Goal: Task Accomplishment & Management: Complete application form

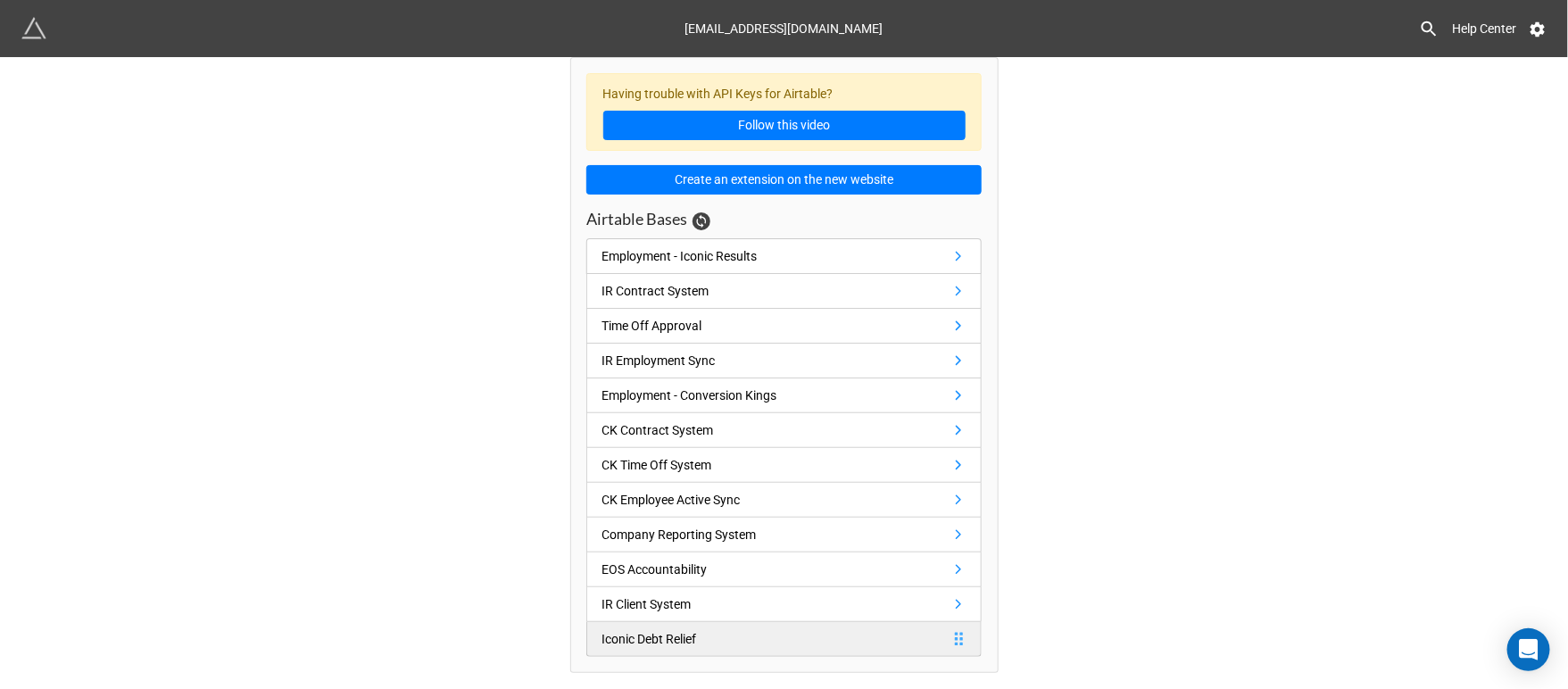
click at [657, 635] on div "Iconic Debt Relief" at bounding box center [649, 639] width 94 height 20
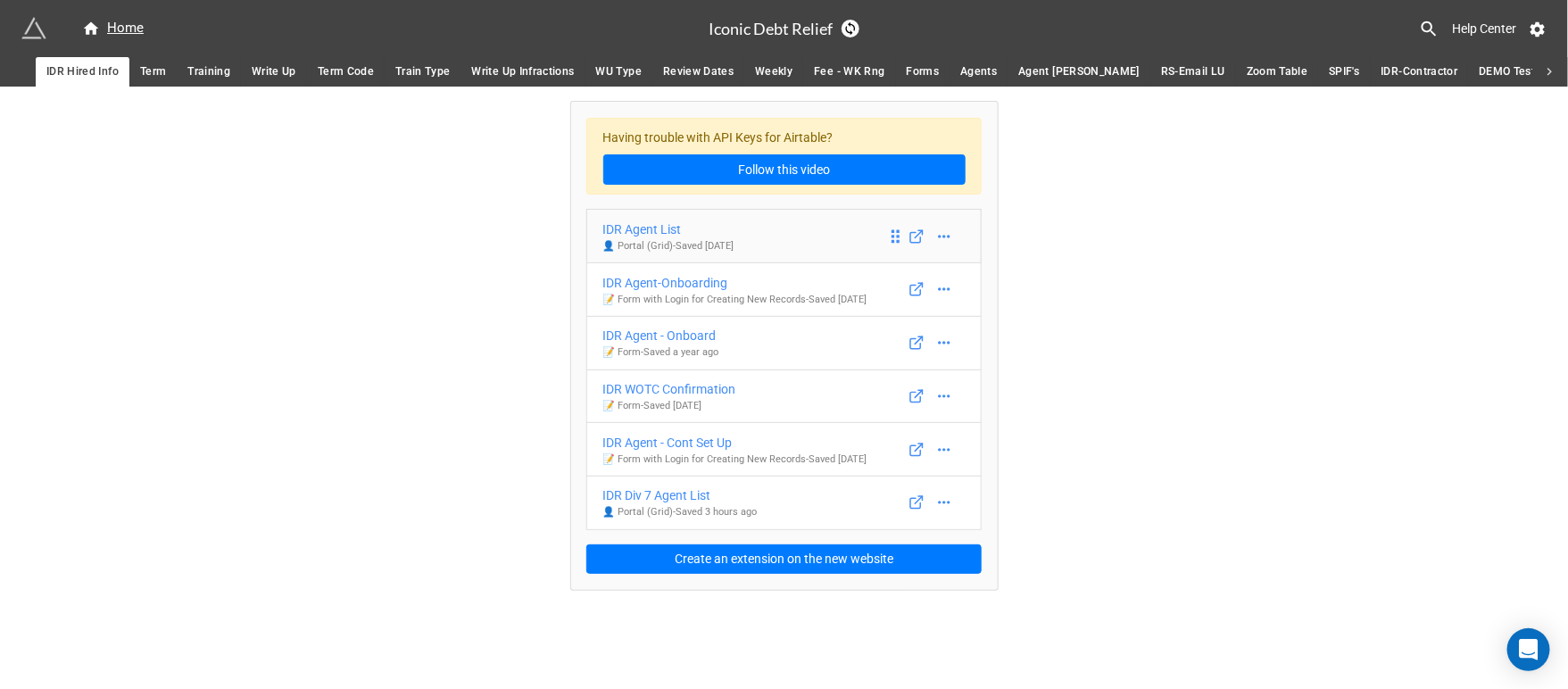
click at [669, 229] on div "IDR Agent List" at bounding box center [669, 230] width 131 height 20
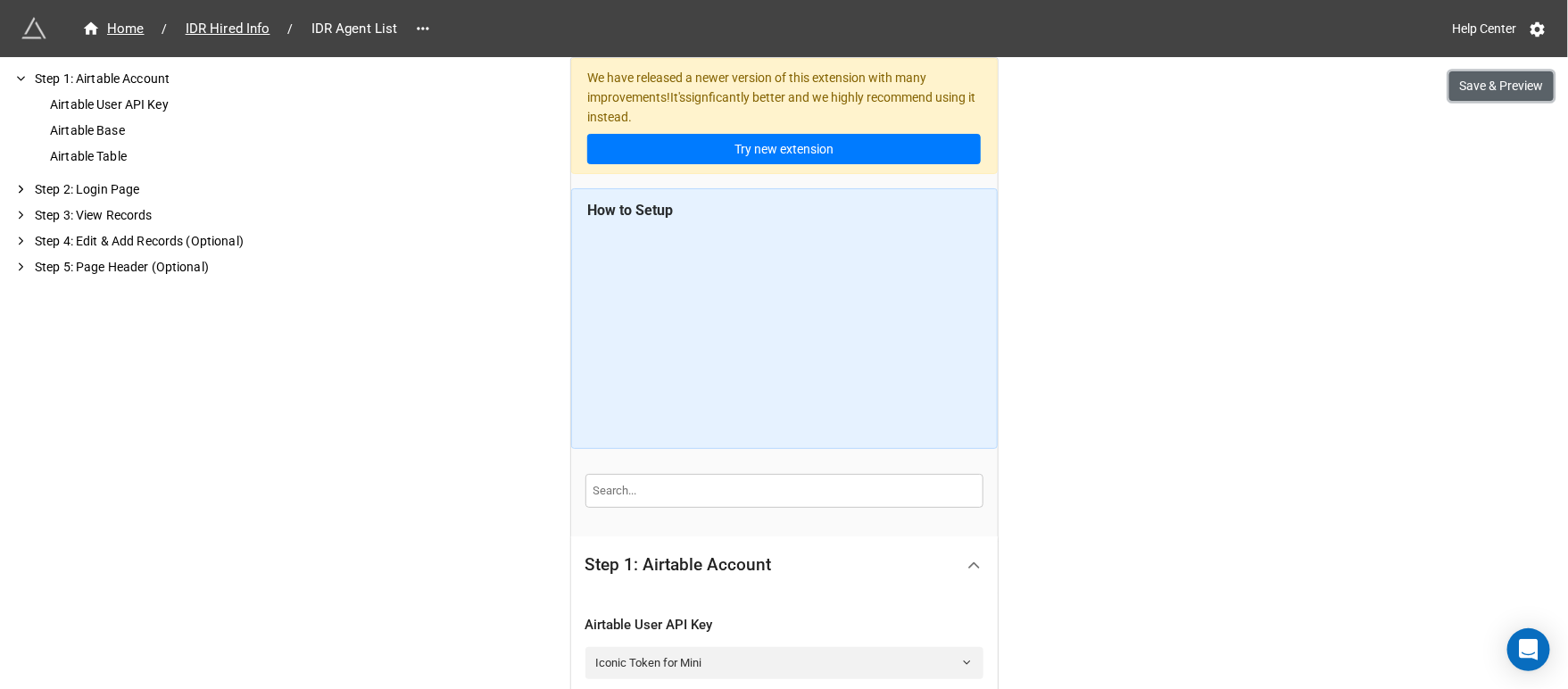
click at [1468, 86] on button "Save & Preview" at bounding box center [1501, 86] width 104 height 30
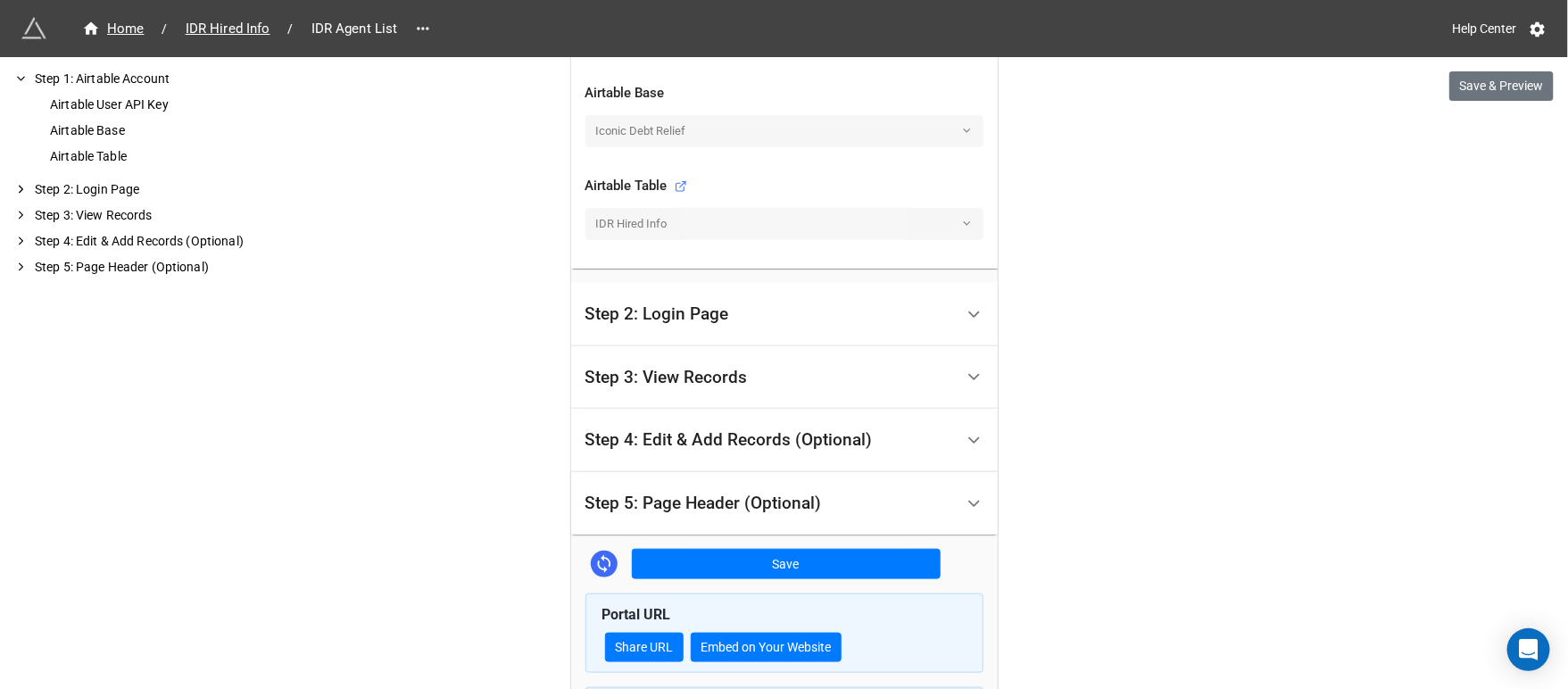
scroll to position [669, 0]
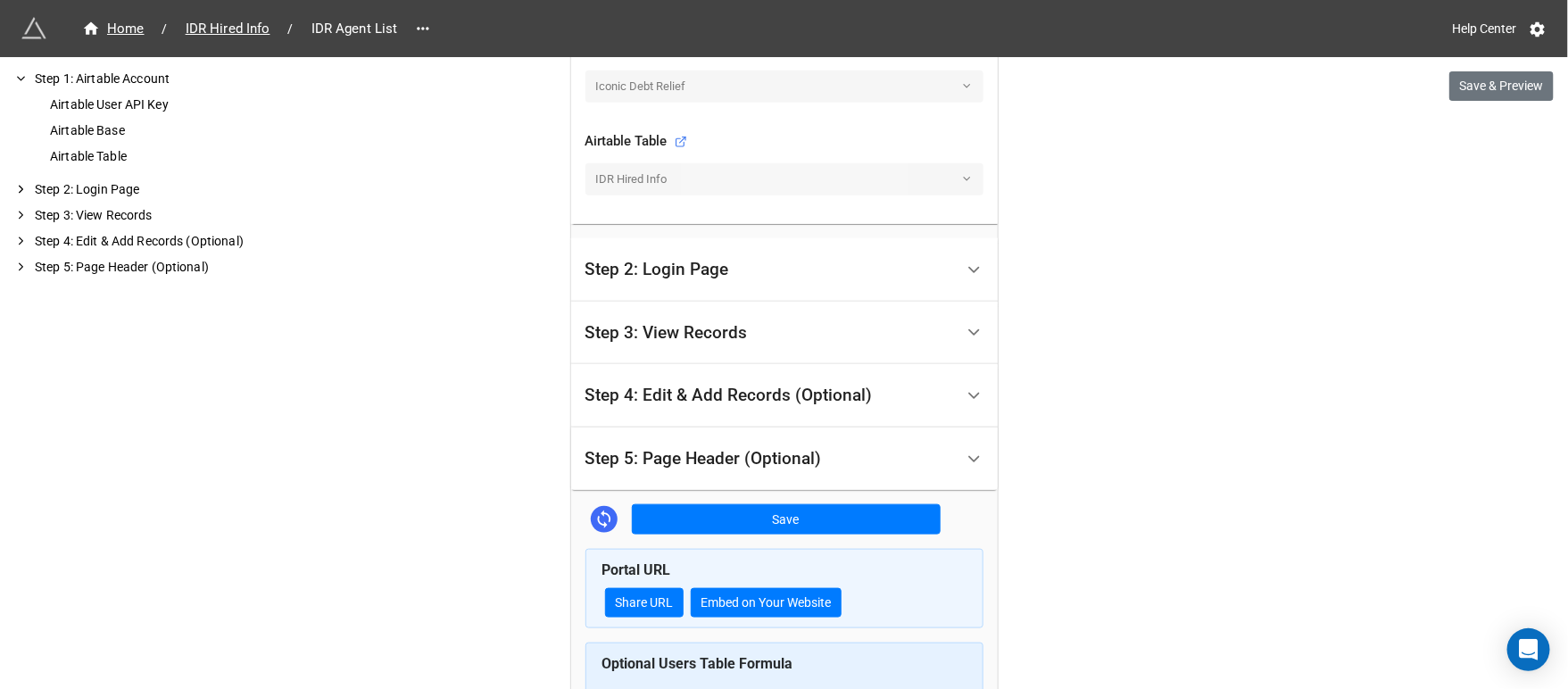
click at [662, 333] on div "Step 3: View Records" at bounding box center [665, 333] width 162 height 18
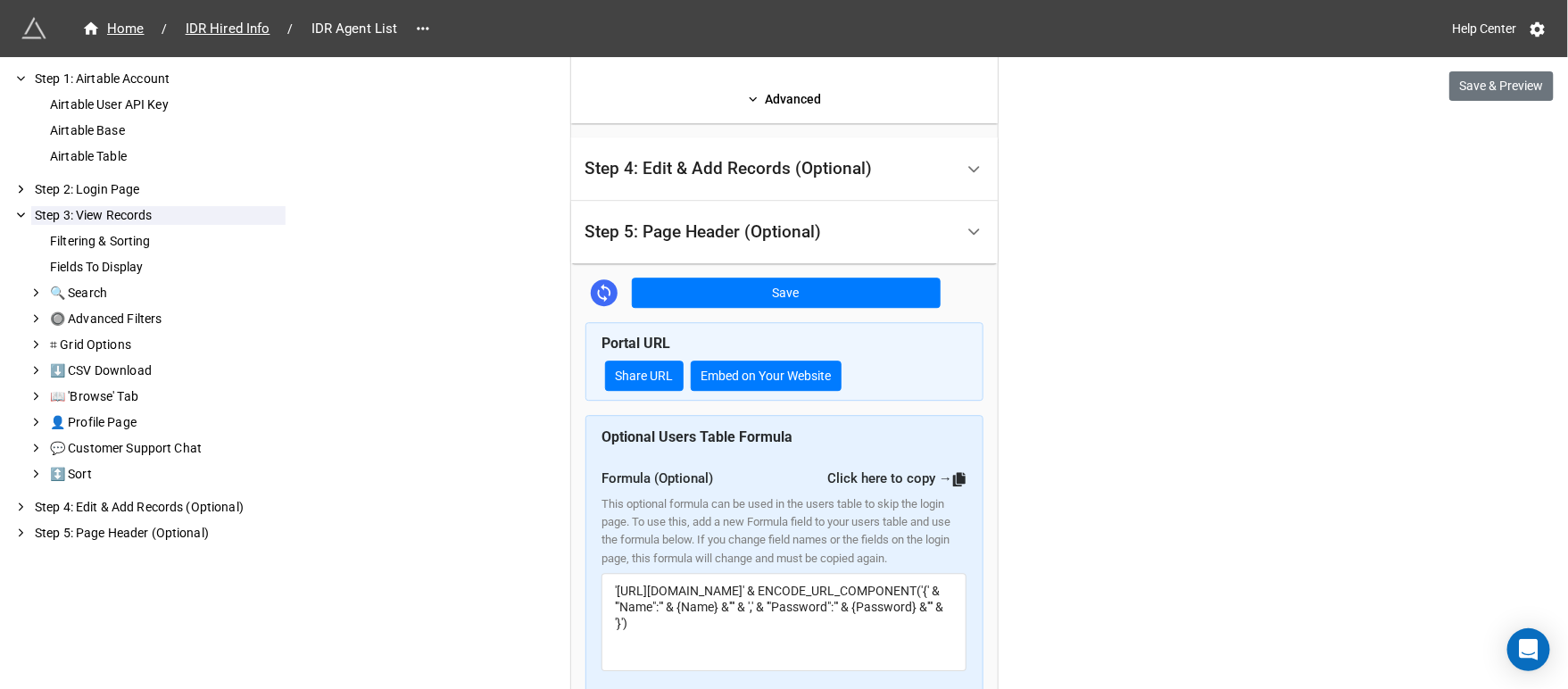
scroll to position [2028, 0]
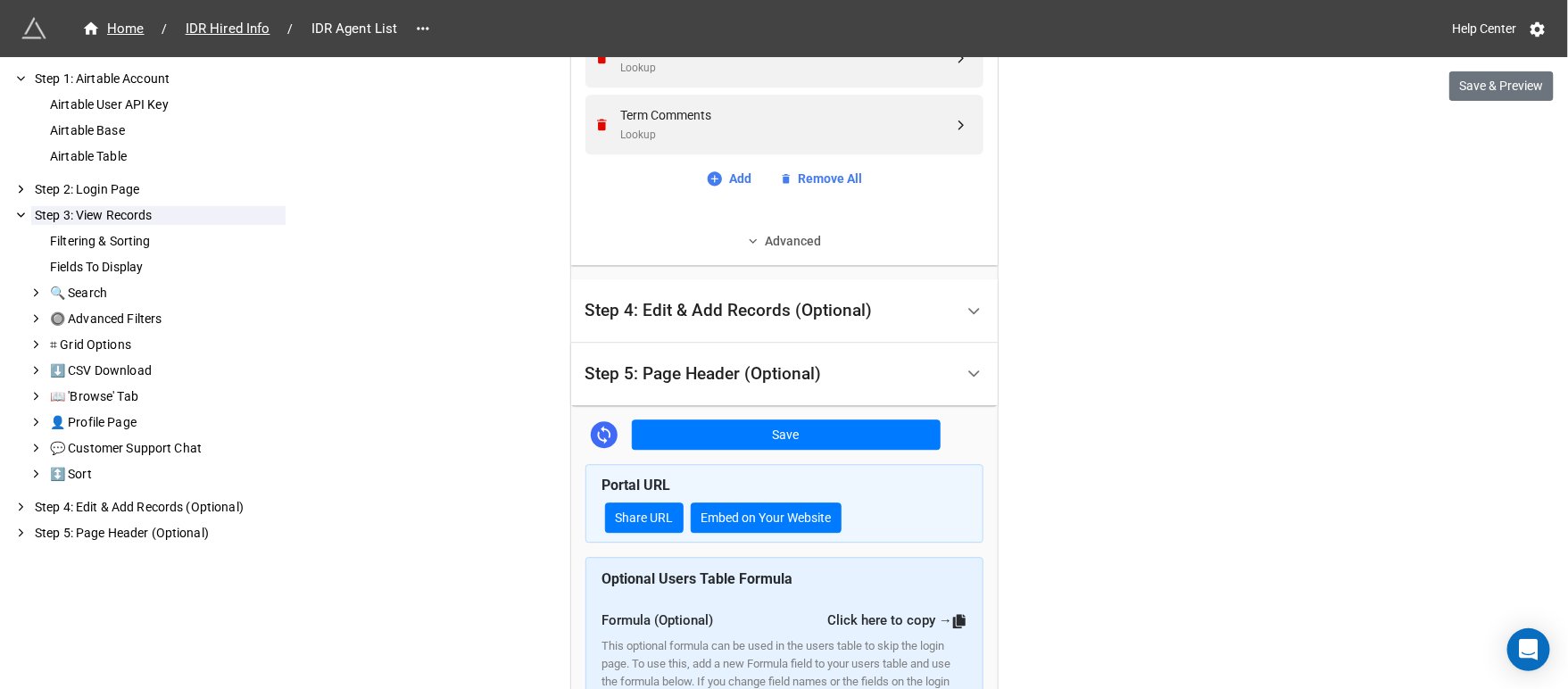
click at [795, 246] on link "Advanced" at bounding box center [784, 241] width 398 height 20
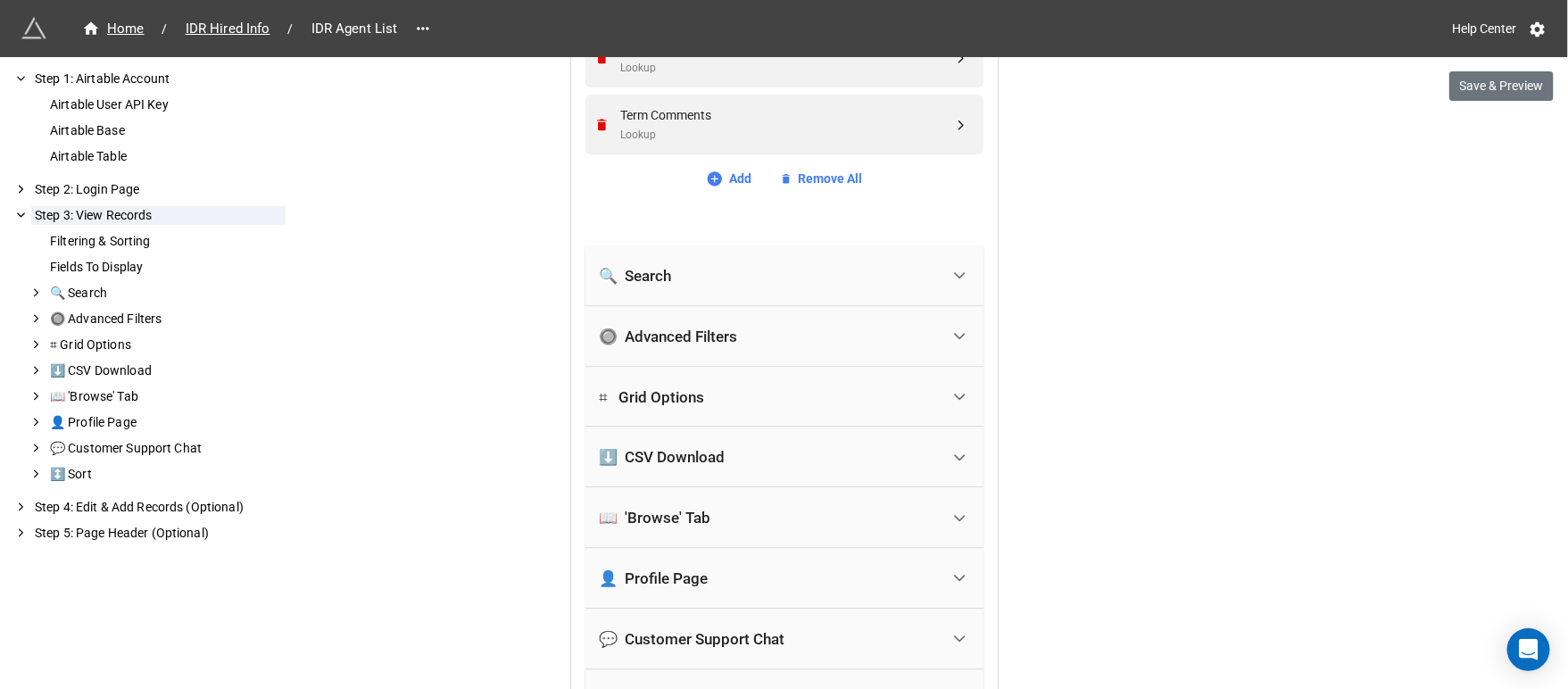
click at [653, 338] on div "🔘 Advanced Filters" at bounding box center [668, 337] width 138 height 18
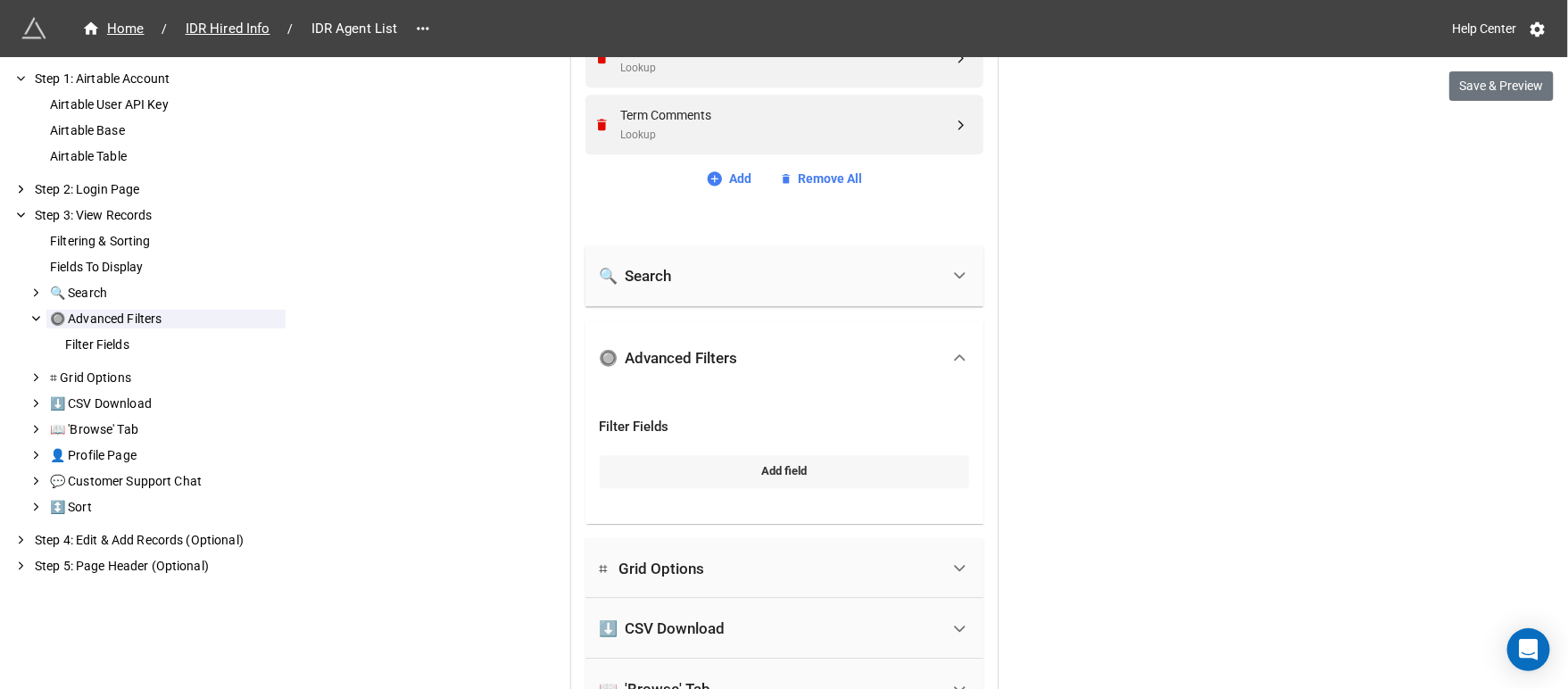
click at [773, 471] on link "Add field" at bounding box center [784, 471] width 369 height 32
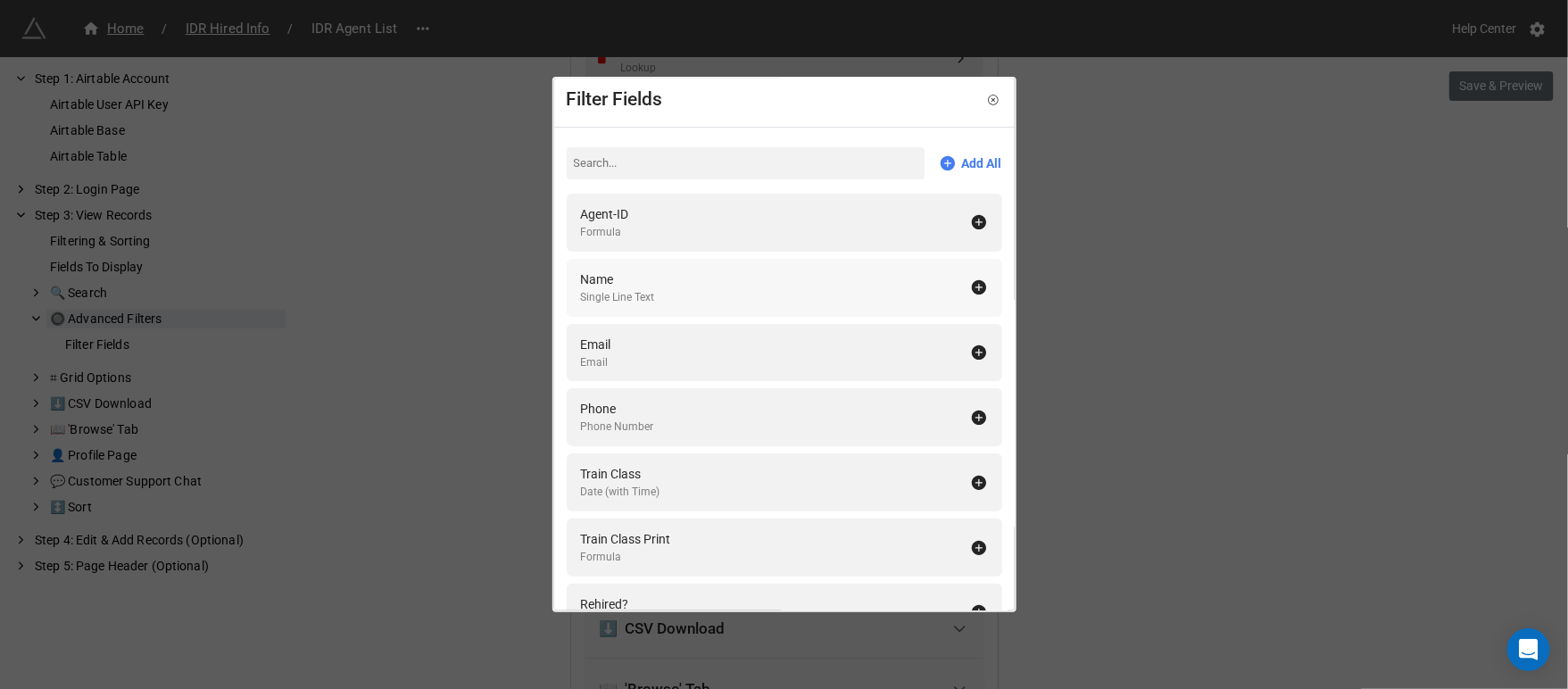
scroll to position [0, 0]
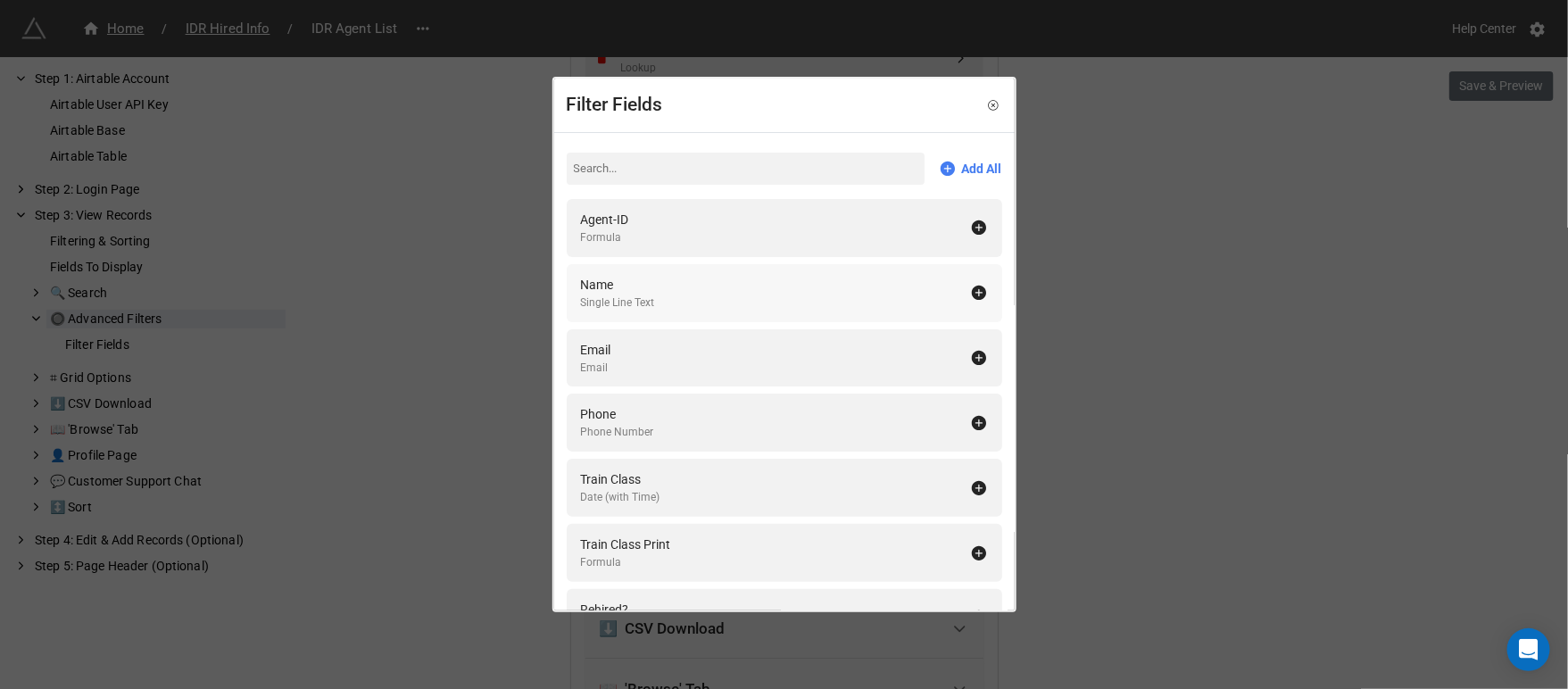
click at [611, 278] on div "Name" at bounding box center [617, 285] width 74 height 20
click at [1162, 284] on div "Filter Fields Add All Agent-ID Formula Email Email Phone Phone Number Train Cla…" at bounding box center [784, 344] width 1568 height 689
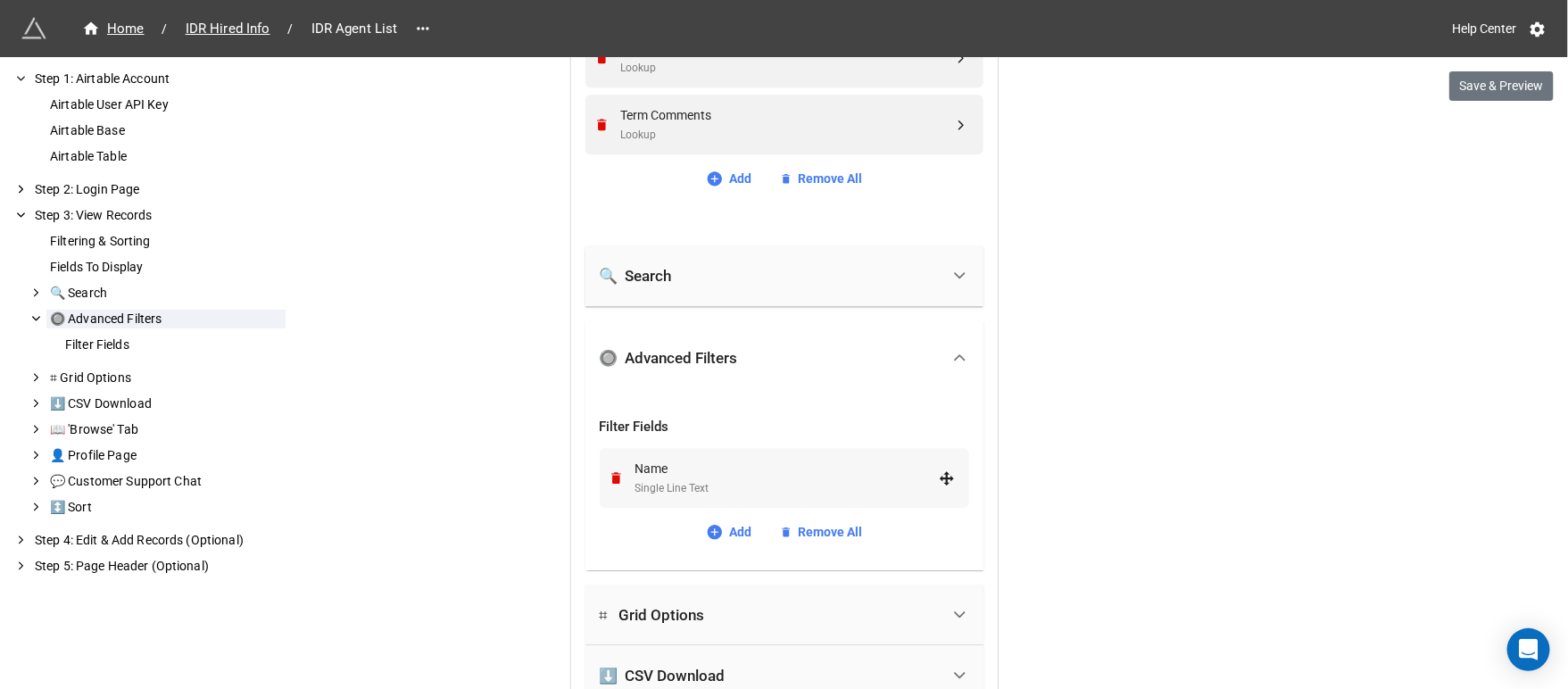
click at [689, 469] on div "Name" at bounding box center [786, 468] width 303 height 20
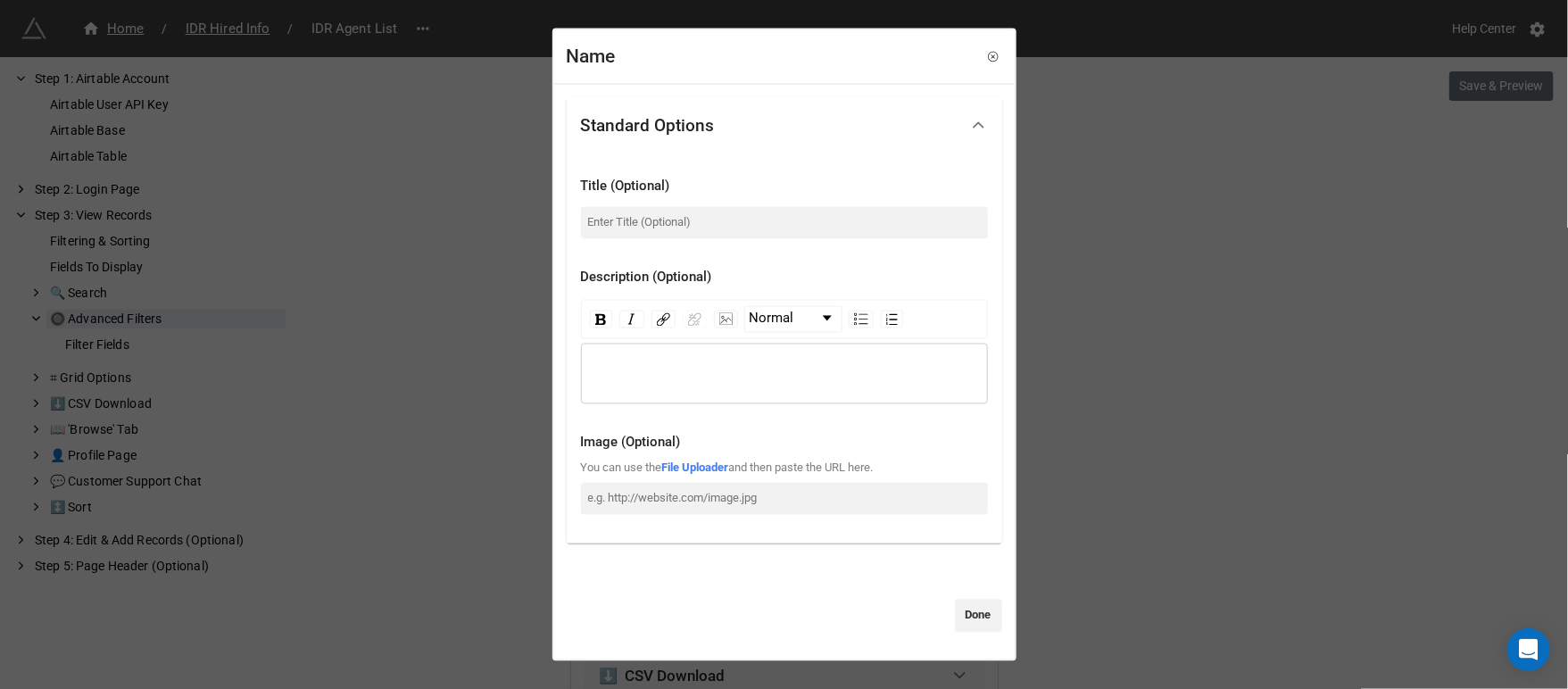
click at [1238, 294] on div "Name Standard Options Title (Optional) Description (Optional) Normal Image (Opt…" at bounding box center [784, 344] width 1568 height 689
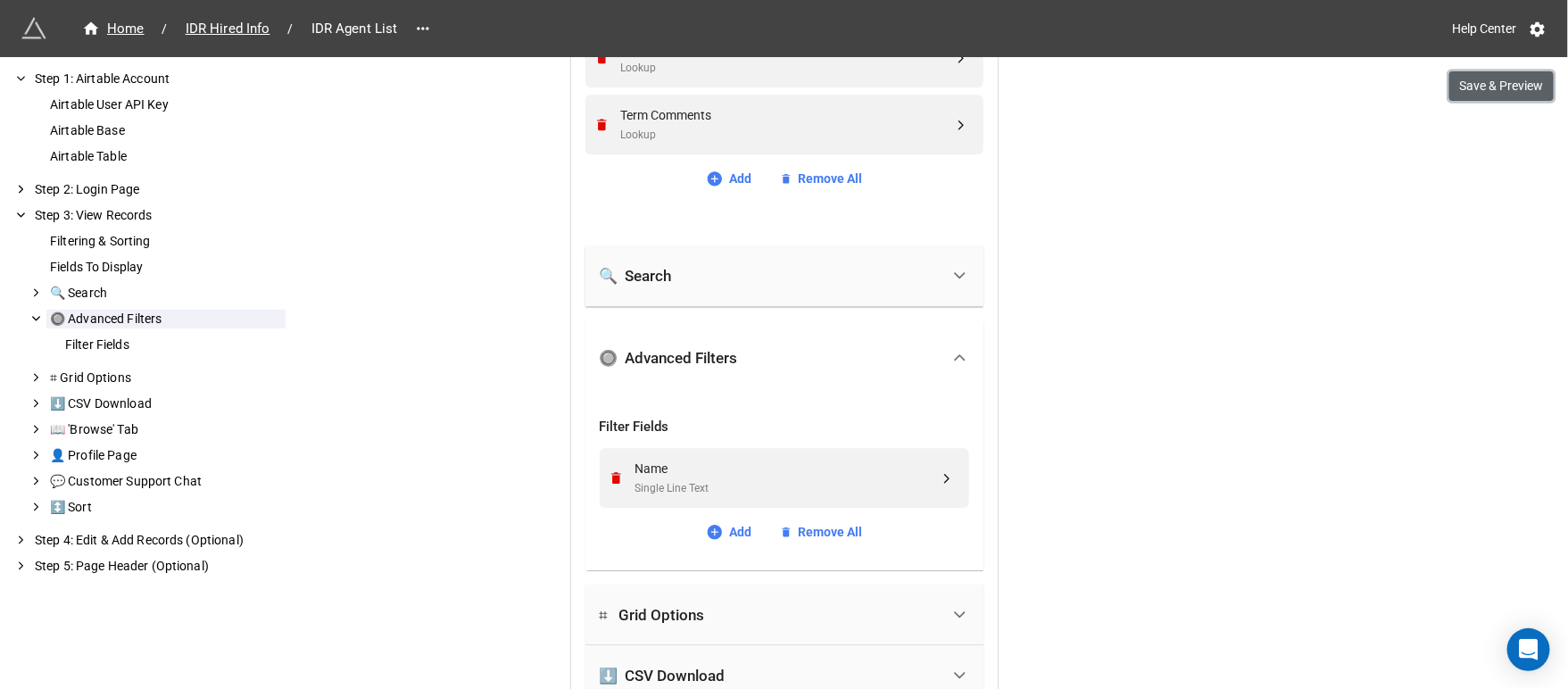
click at [1488, 83] on button "Save & Preview" at bounding box center [1501, 86] width 104 height 30
click at [229, 32] on span "IDR Hired Info" at bounding box center [228, 28] width 106 height 21
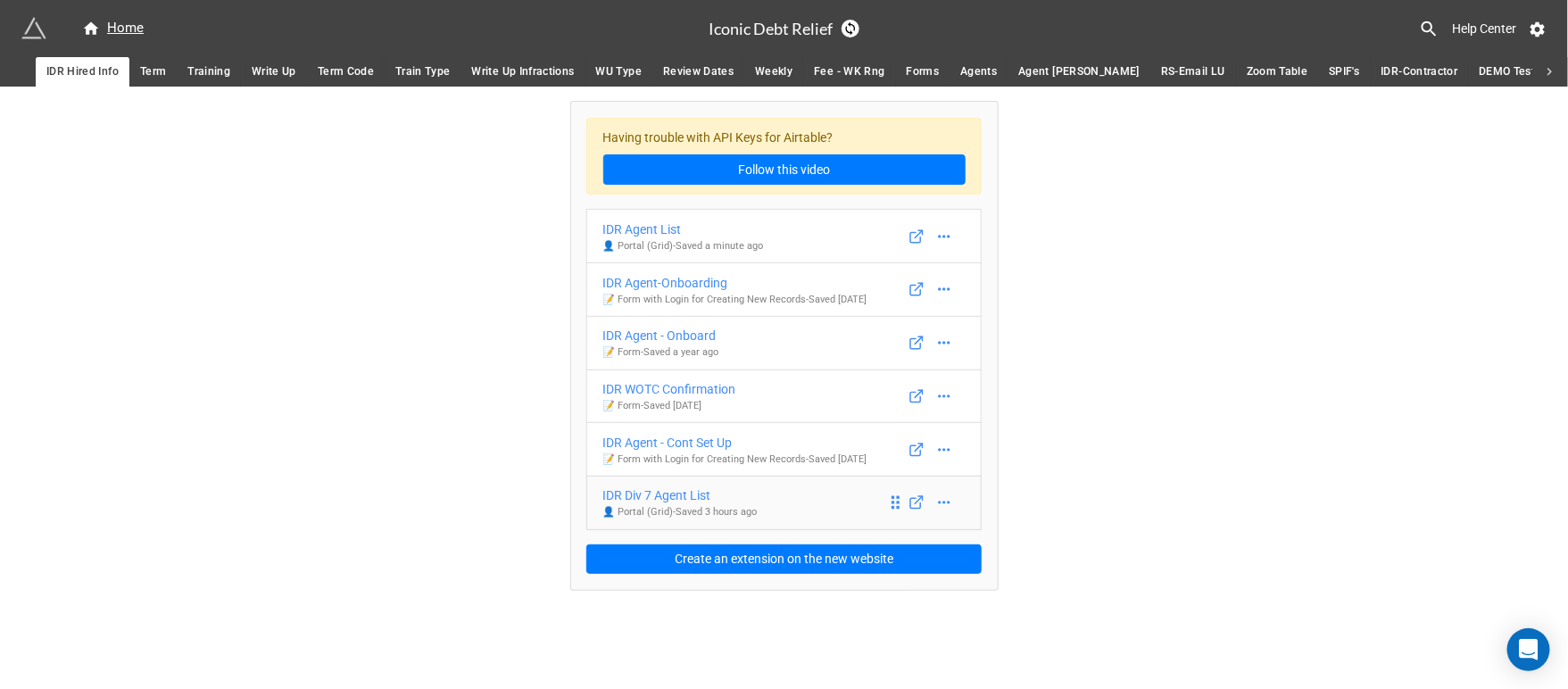
click at [658, 500] on div "IDR Div 7 Agent List" at bounding box center [680, 496] width 154 height 20
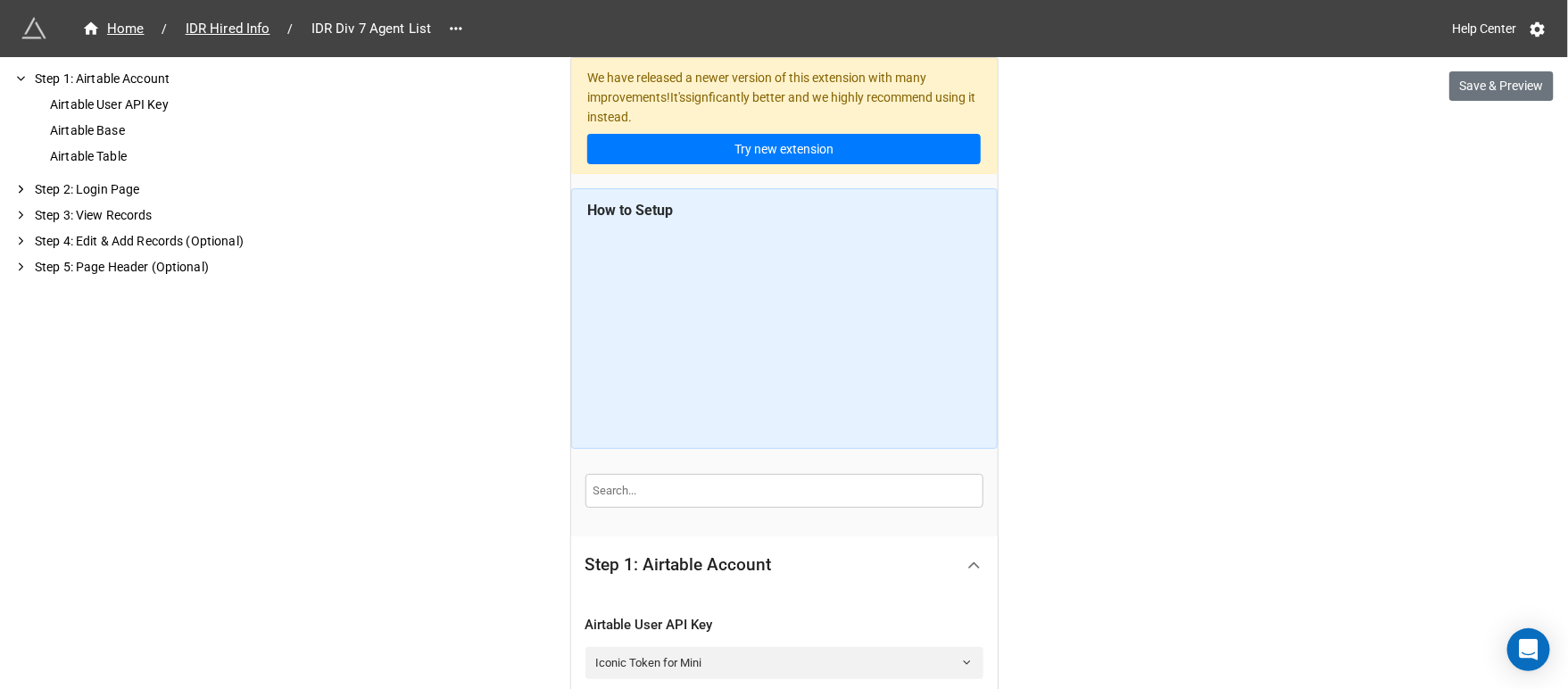
scroll to position [604, 0]
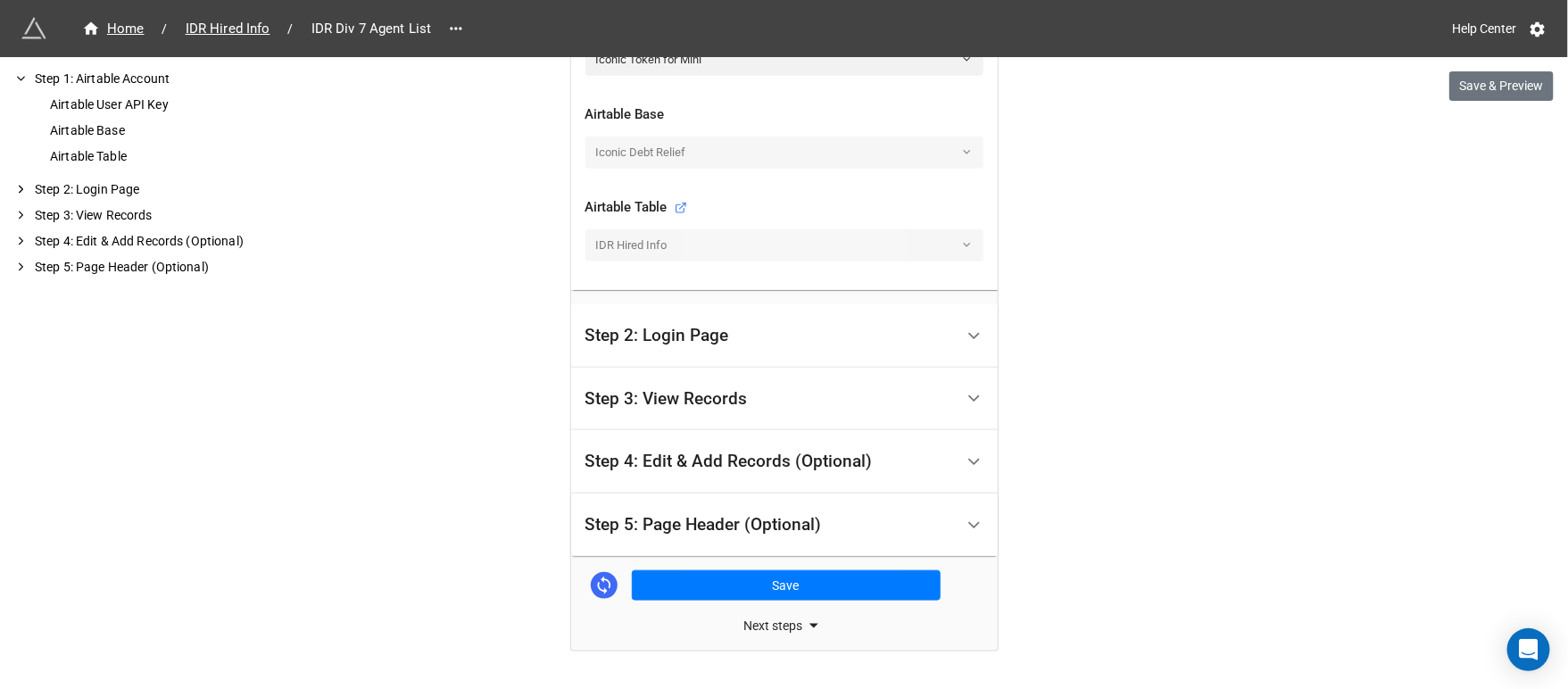
click at [698, 398] on div "Step 3: View Records" at bounding box center [665, 398] width 162 height 18
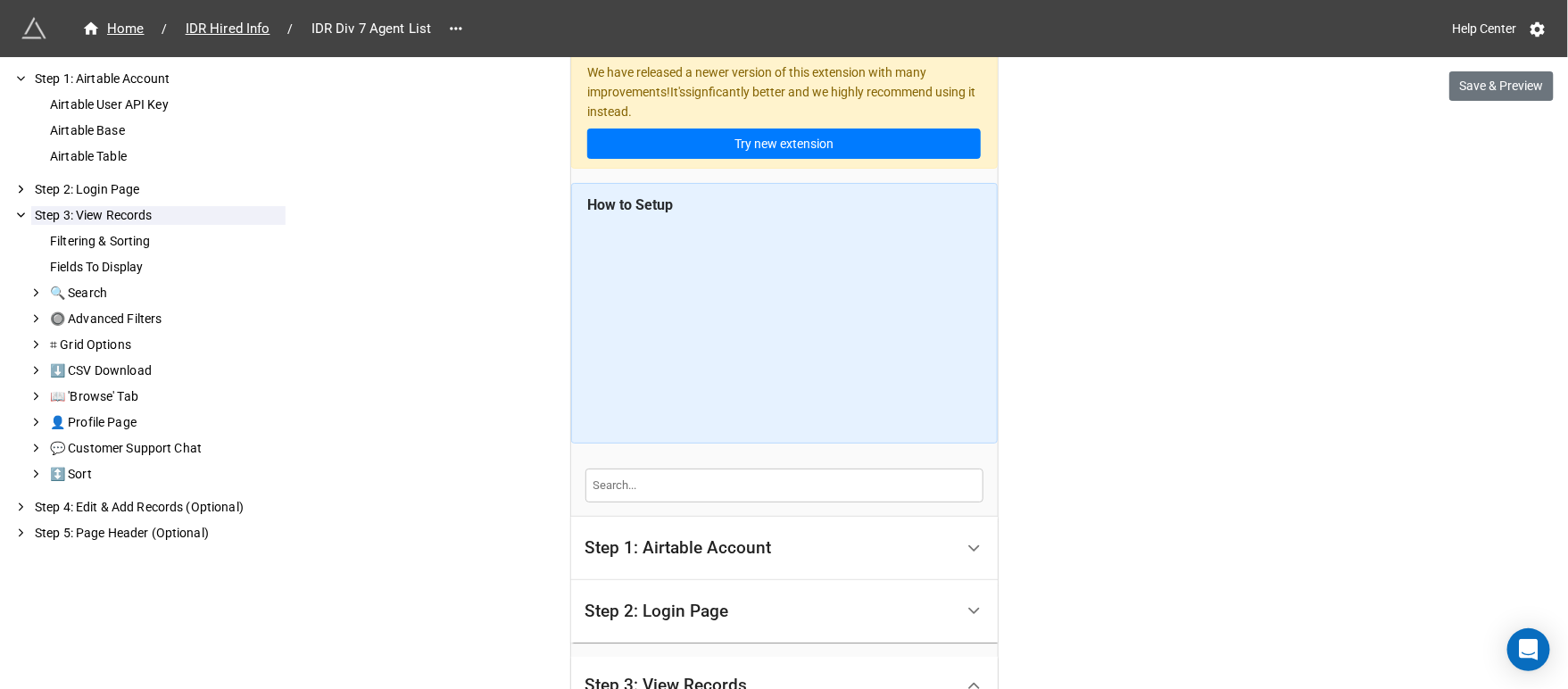
scroll to position [0, 0]
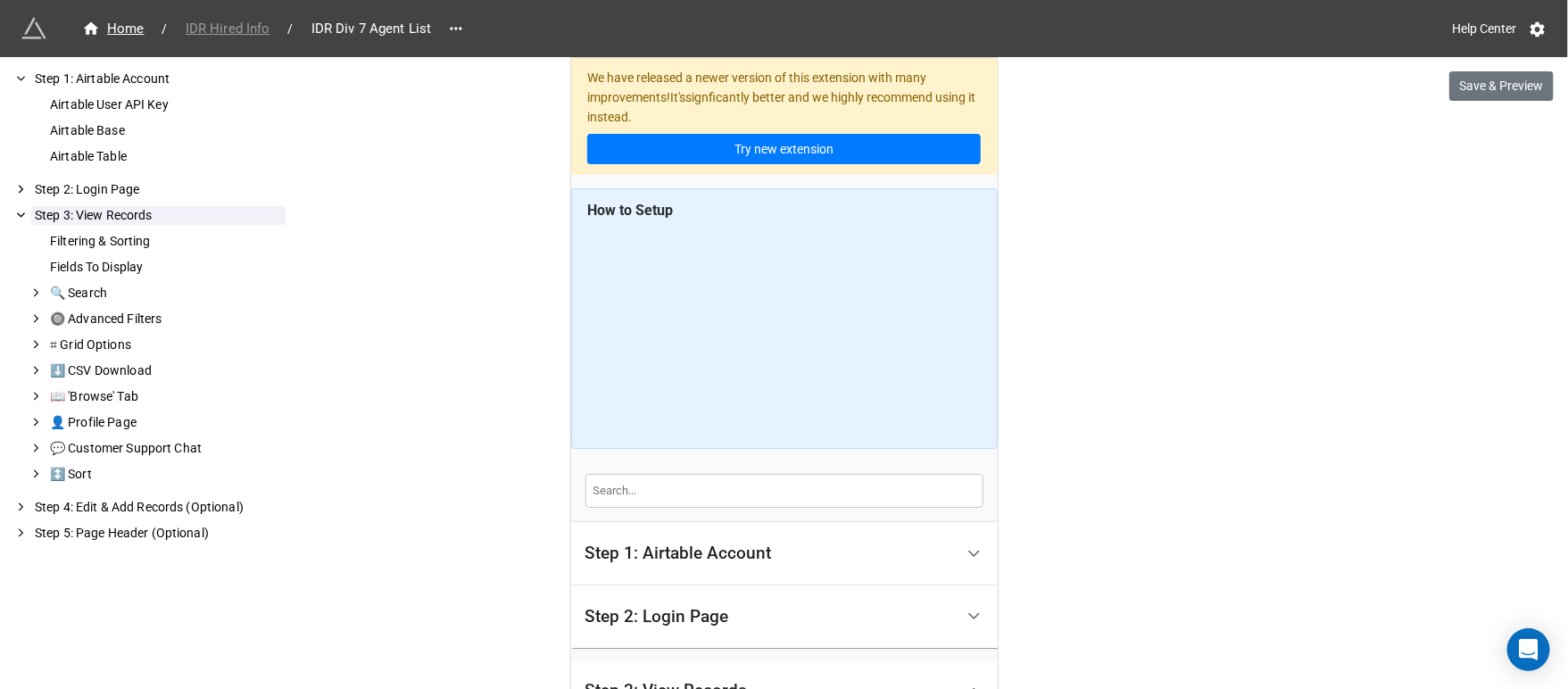
click at [237, 26] on span "IDR Hired Info" at bounding box center [228, 28] width 106 height 21
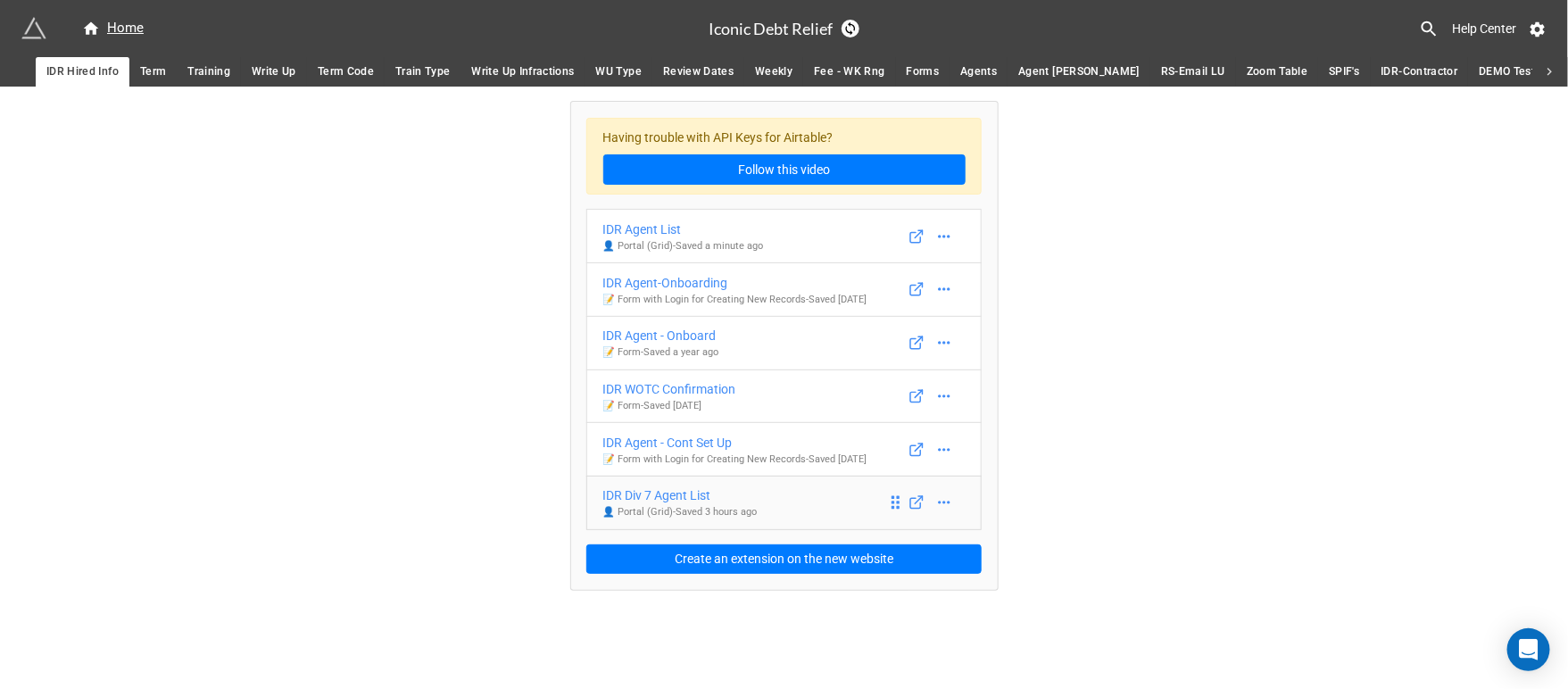
click at [653, 497] on div "IDR Div 7 Agent List" at bounding box center [680, 496] width 154 height 20
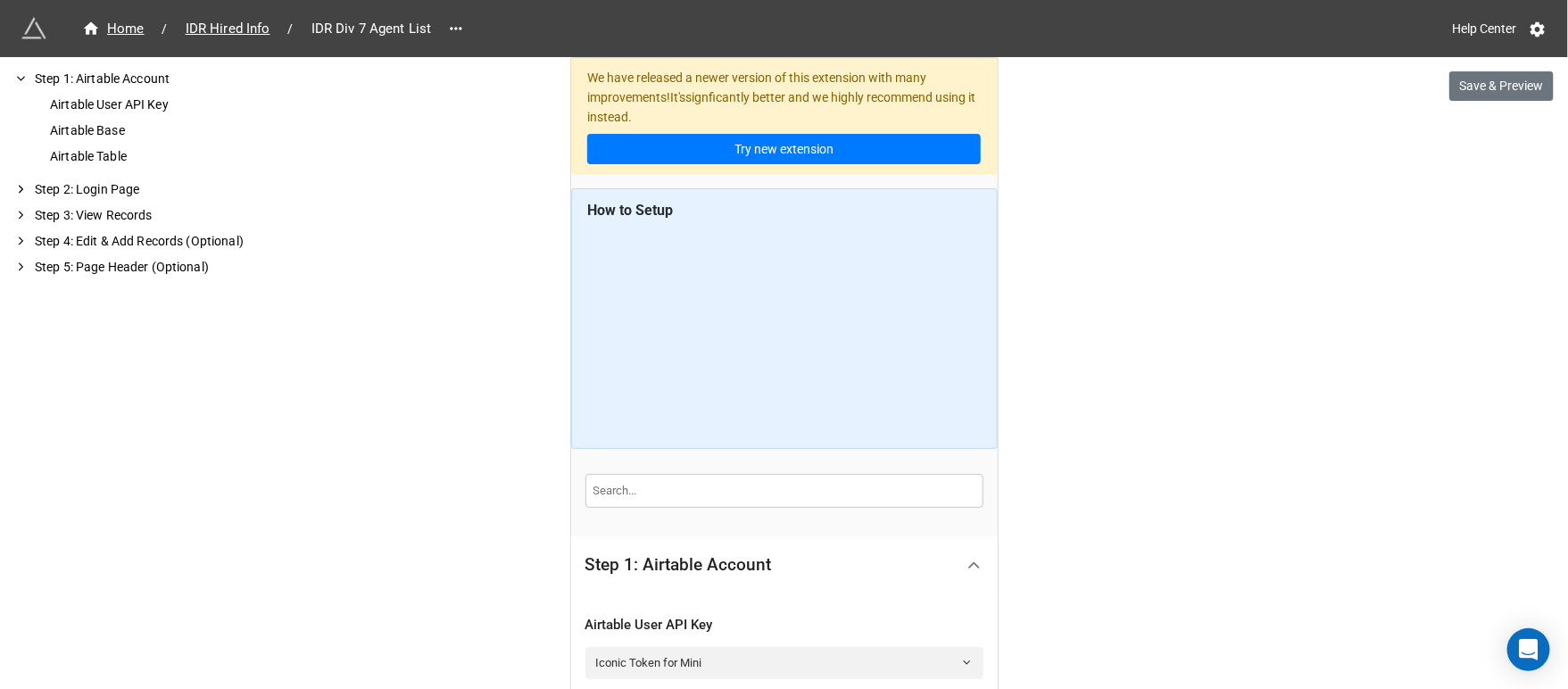
scroll to position [604, 0]
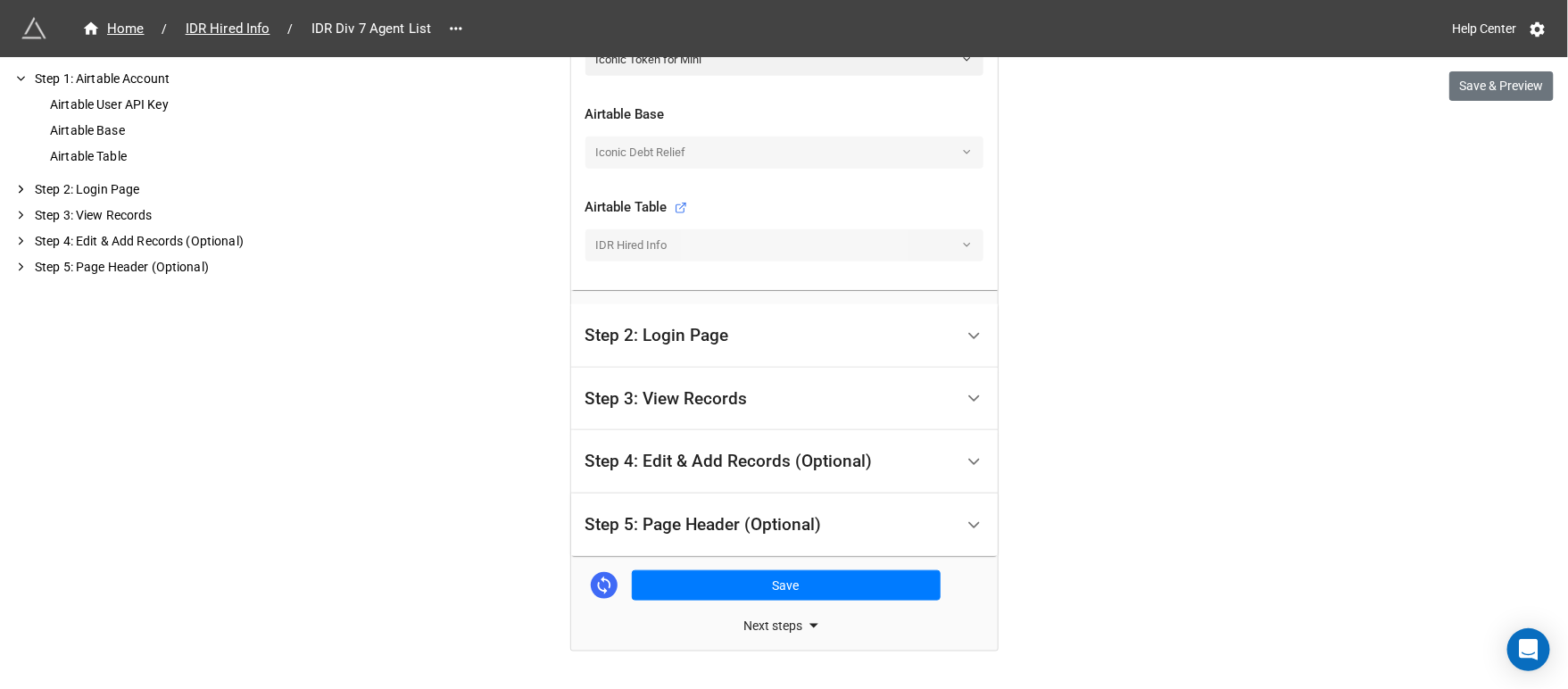
click at [678, 393] on div "Step 3: View Records" at bounding box center [665, 398] width 162 height 18
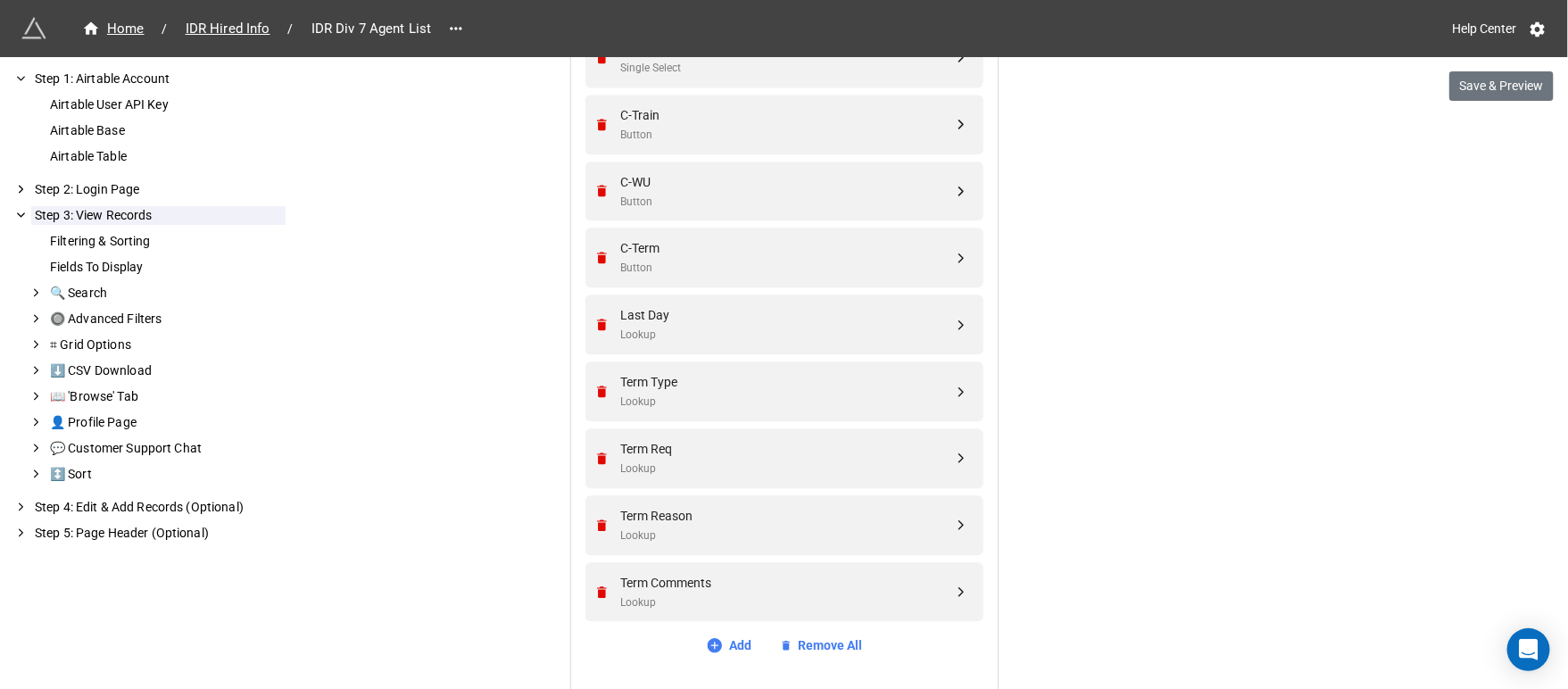
scroll to position [2196, 0]
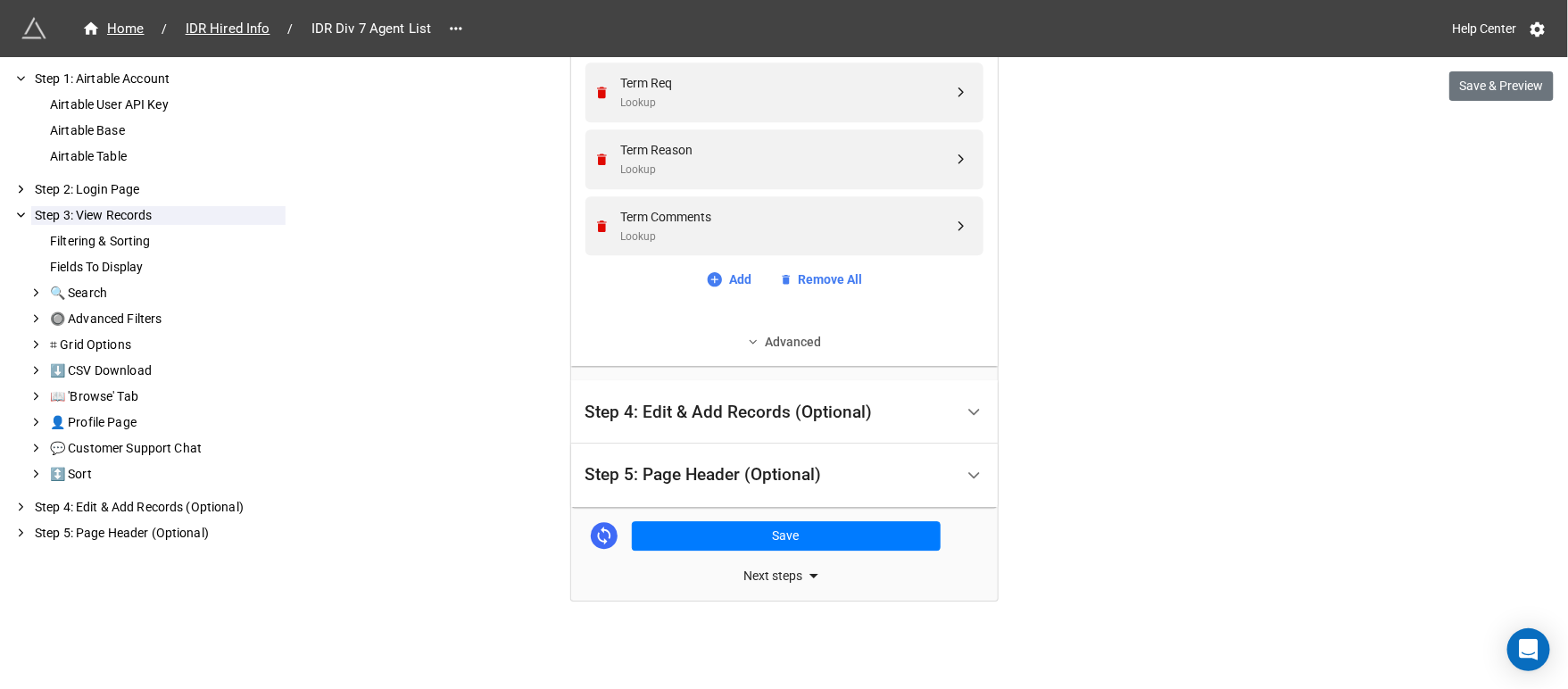
click at [768, 338] on link "Advanced" at bounding box center [784, 342] width 398 height 20
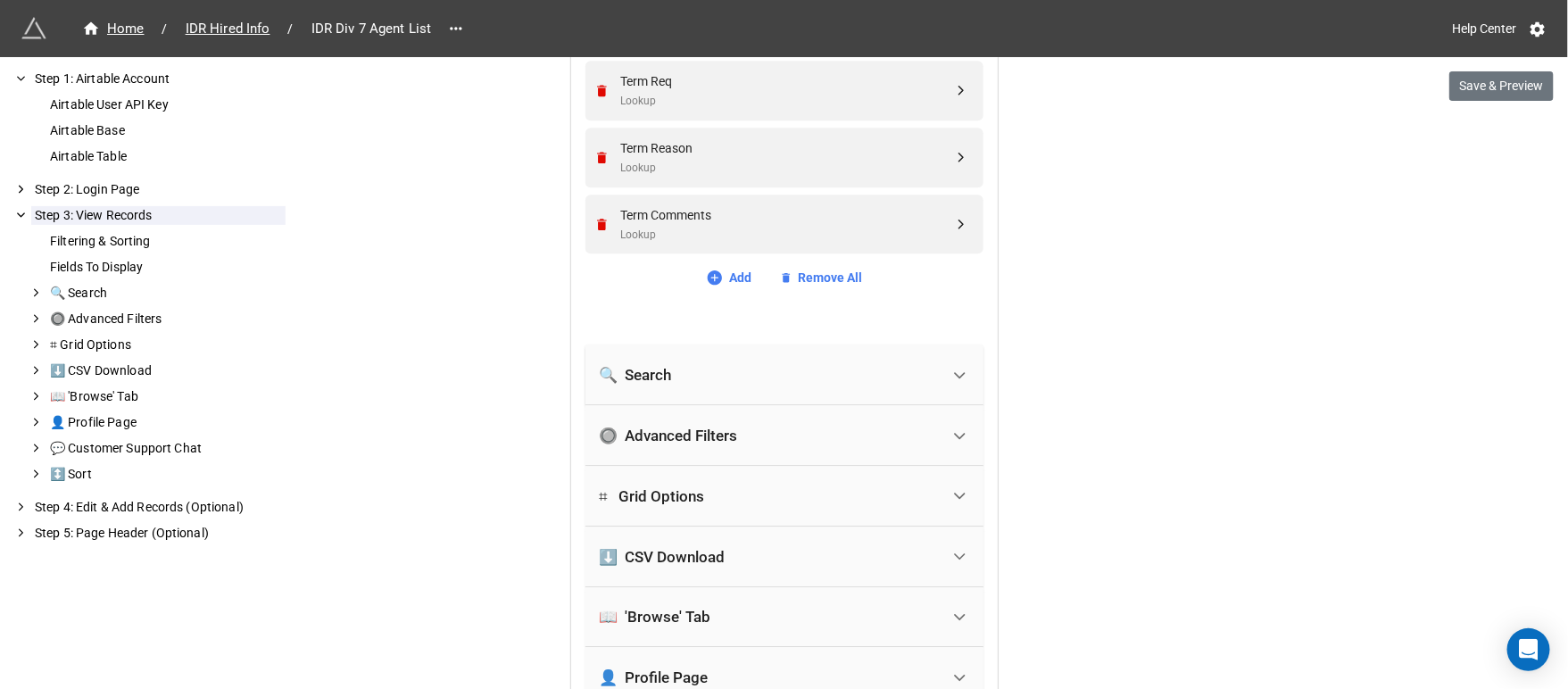
click at [670, 434] on div "🔘 Advanced Filters" at bounding box center [668, 436] width 138 height 18
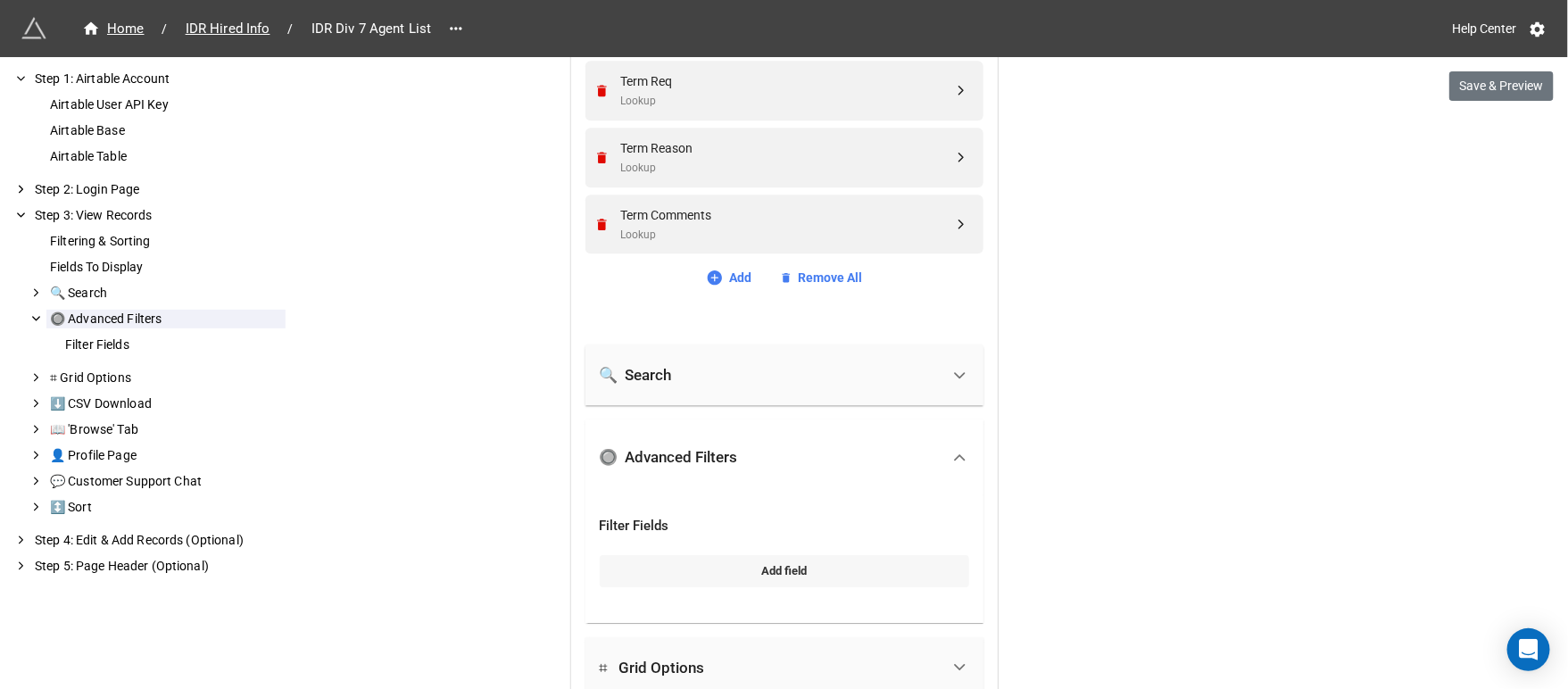
click at [738, 566] on link "Add field" at bounding box center [784, 571] width 369 height 32
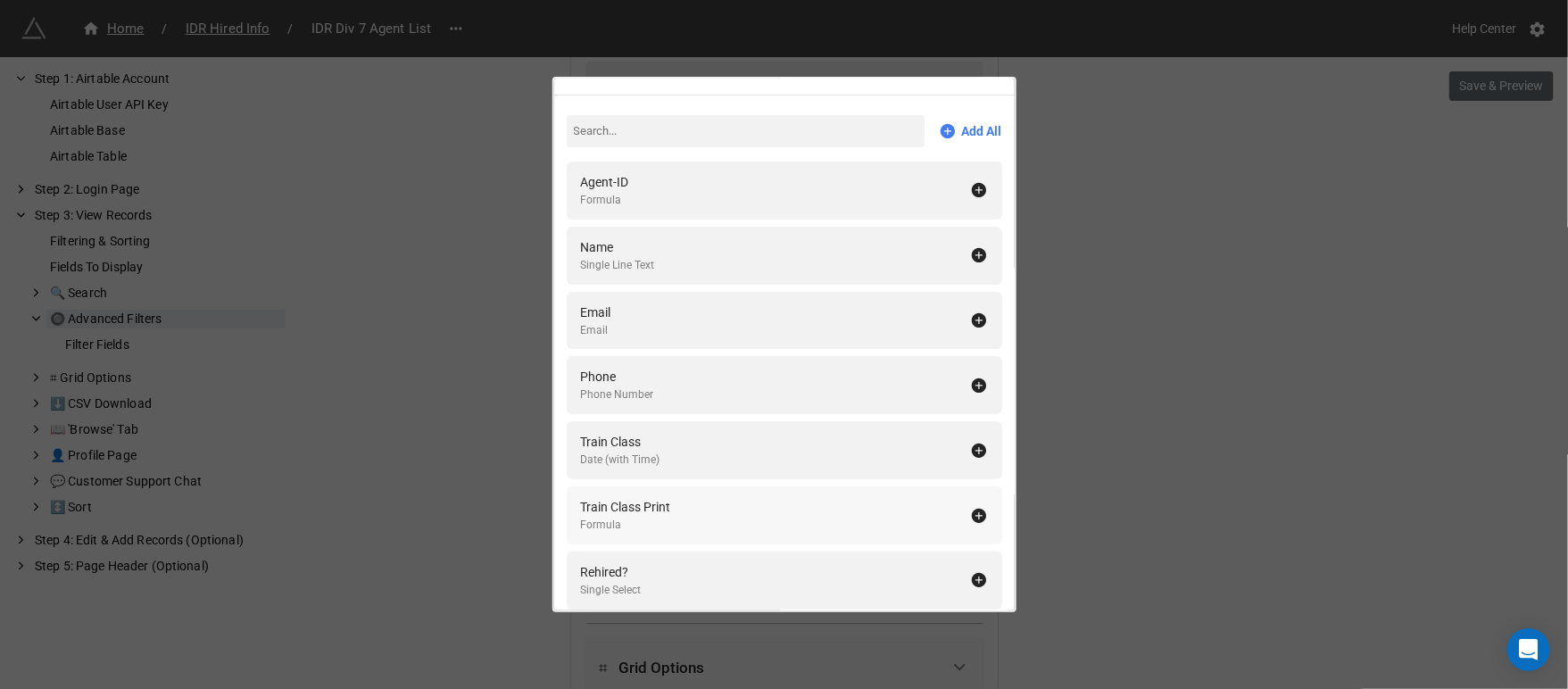
scroll to position [0, 0]
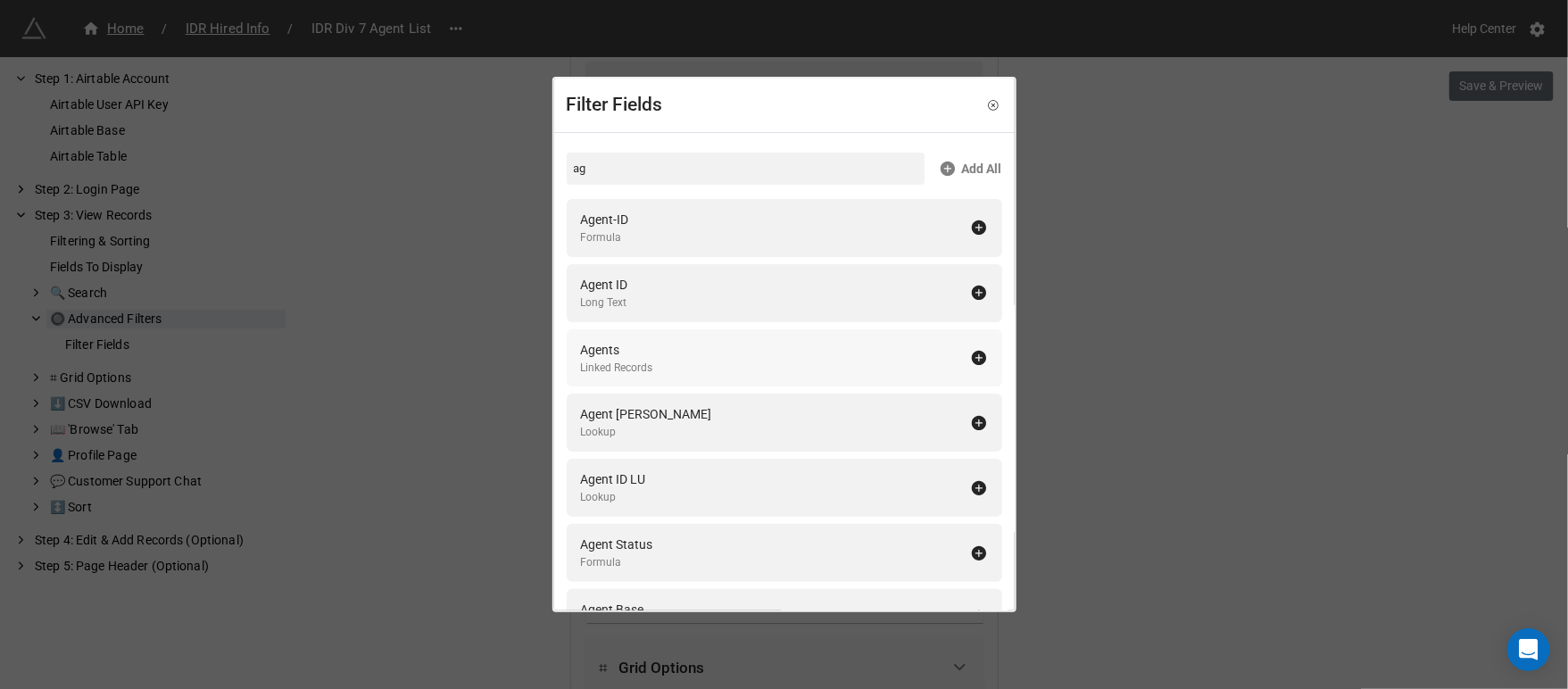
type input "ag"
click at [603, 337] on div "Agents Linked Records" at bounding box center [784, 358] width 436 height 58
click at [1192, 384] on div "Filter Fields ag Add All Agent-ID Formula Agent ID Long Text Agent LU Lookup Ag…" at bounding box center [784, 344] width 1568 height 689
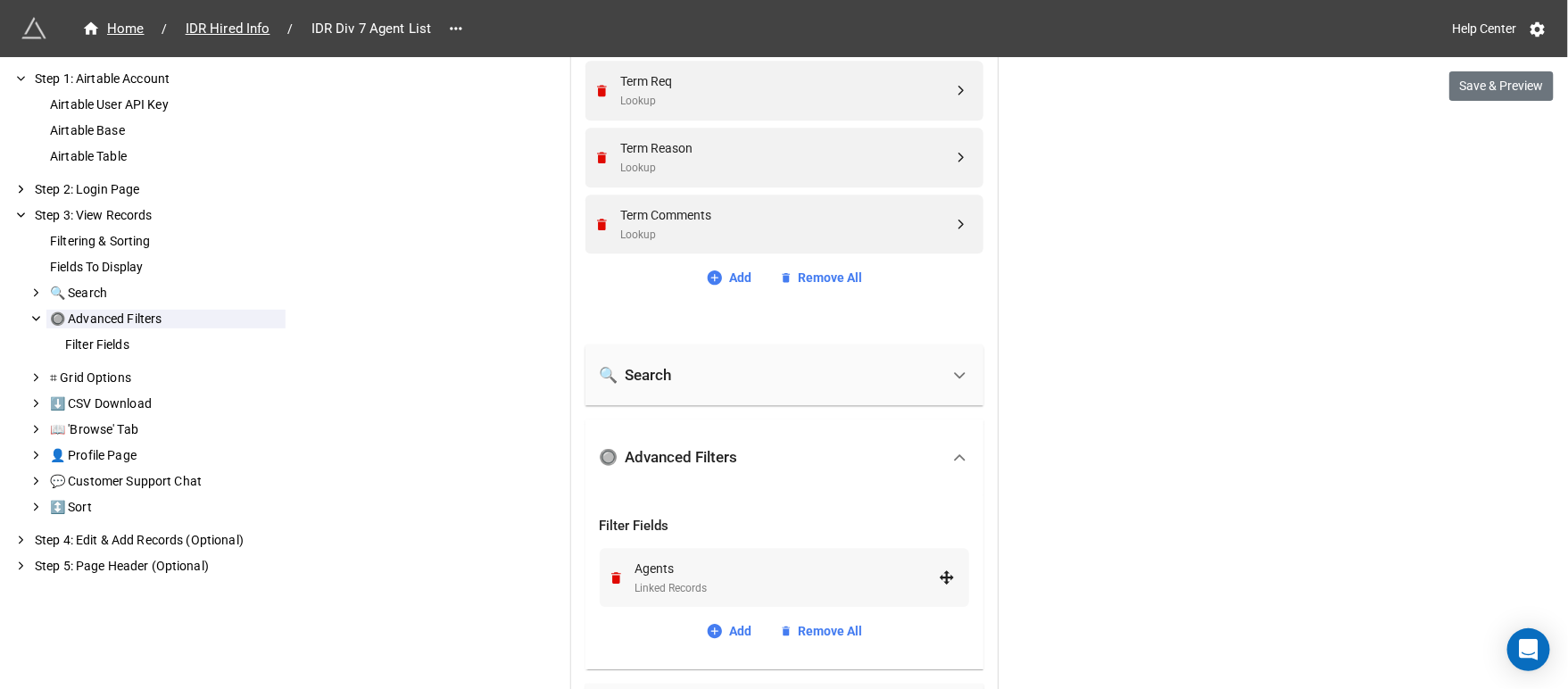
click at [719, 567] on div "Agents" at bounding box center [786, 568] width 303 height 20
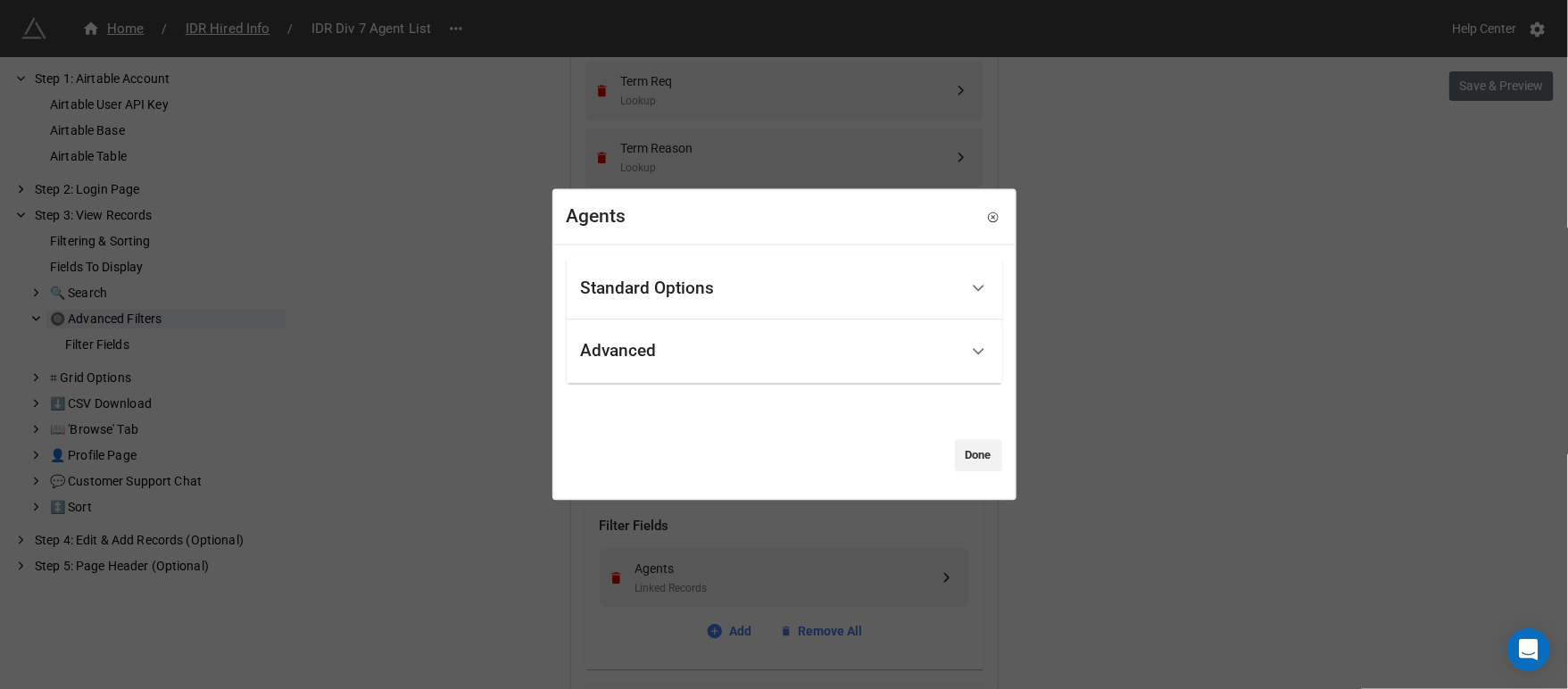
click at [670, 345] on div "Advanced" at bounding box center [769, 351] width 378 height 42
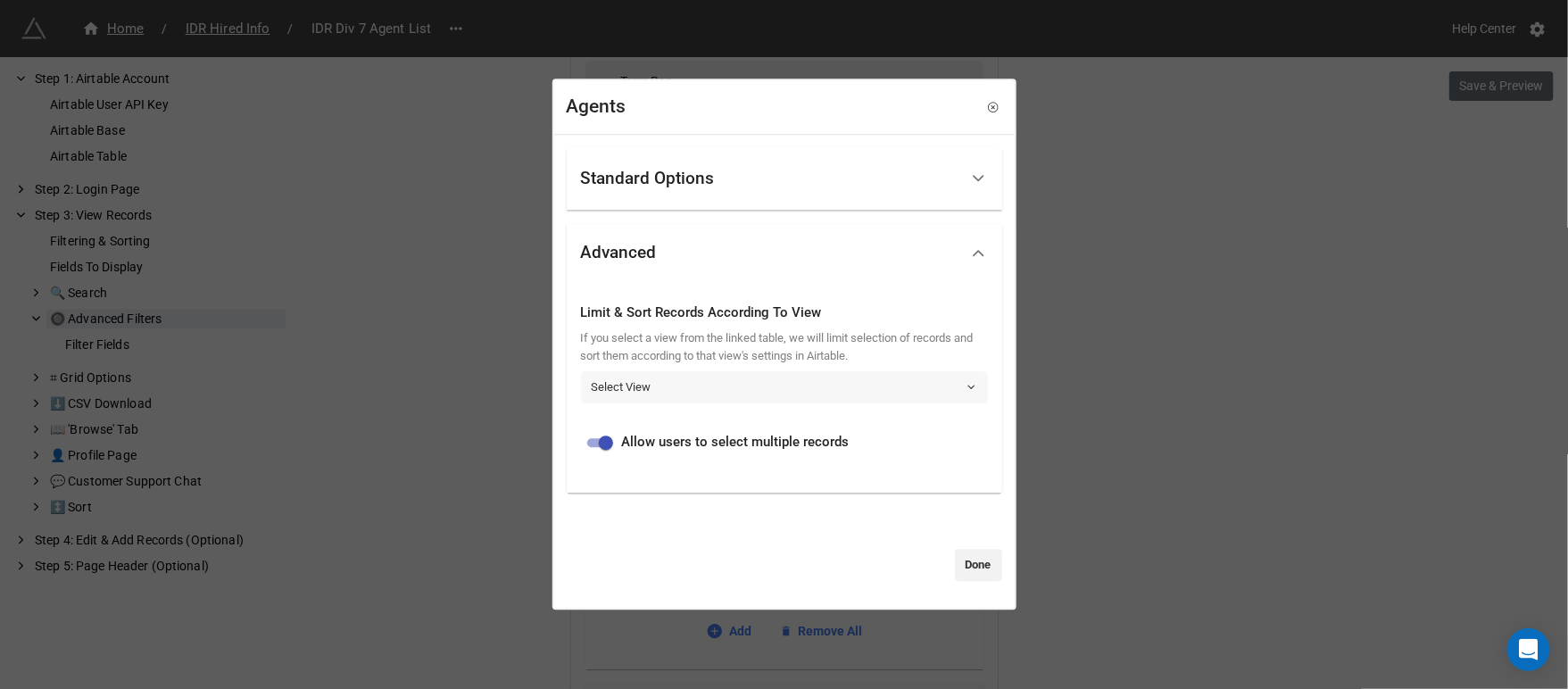
click at [656, 381] on link "Select View" at bounding box center [784, 387] width 407 height 32
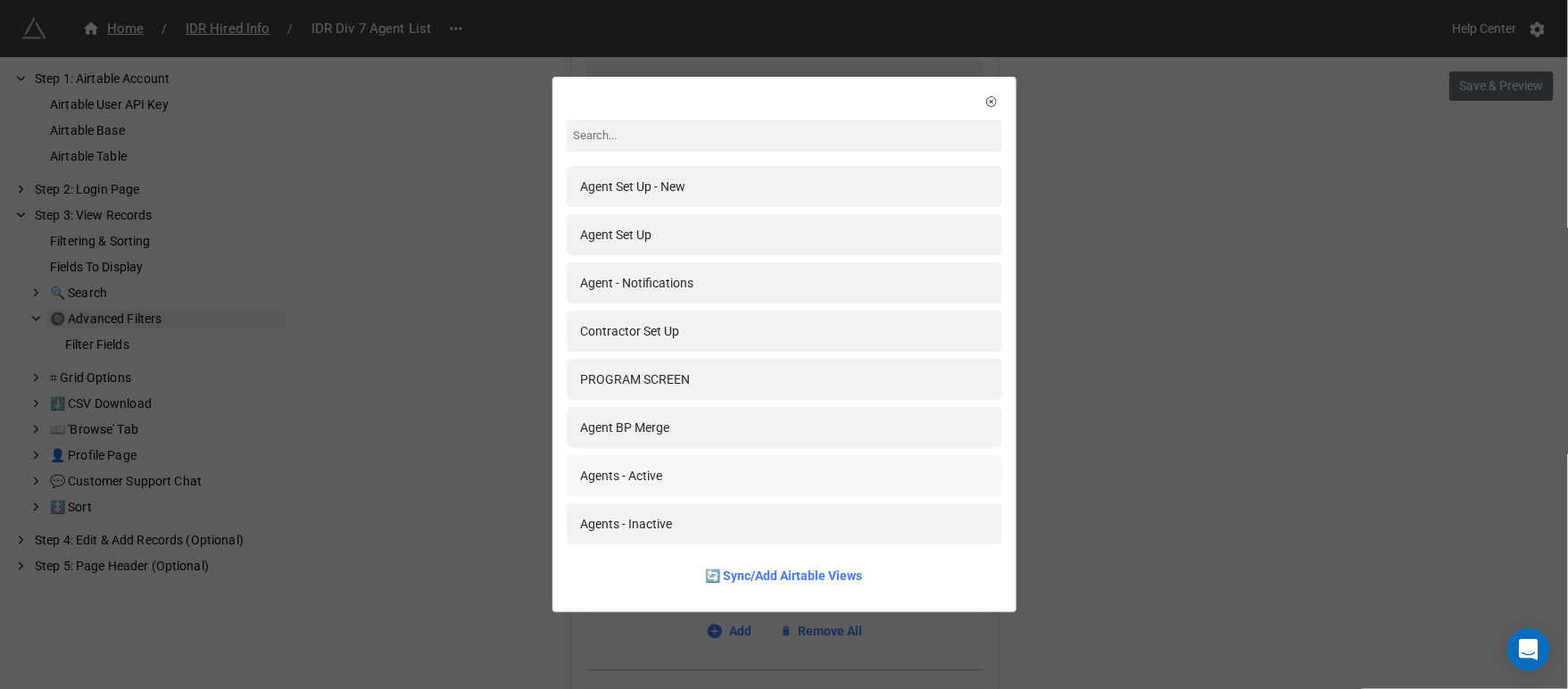
click at [616, 475] on div "Agents - Active" at bounding box center [622, 476] width 82 height 20
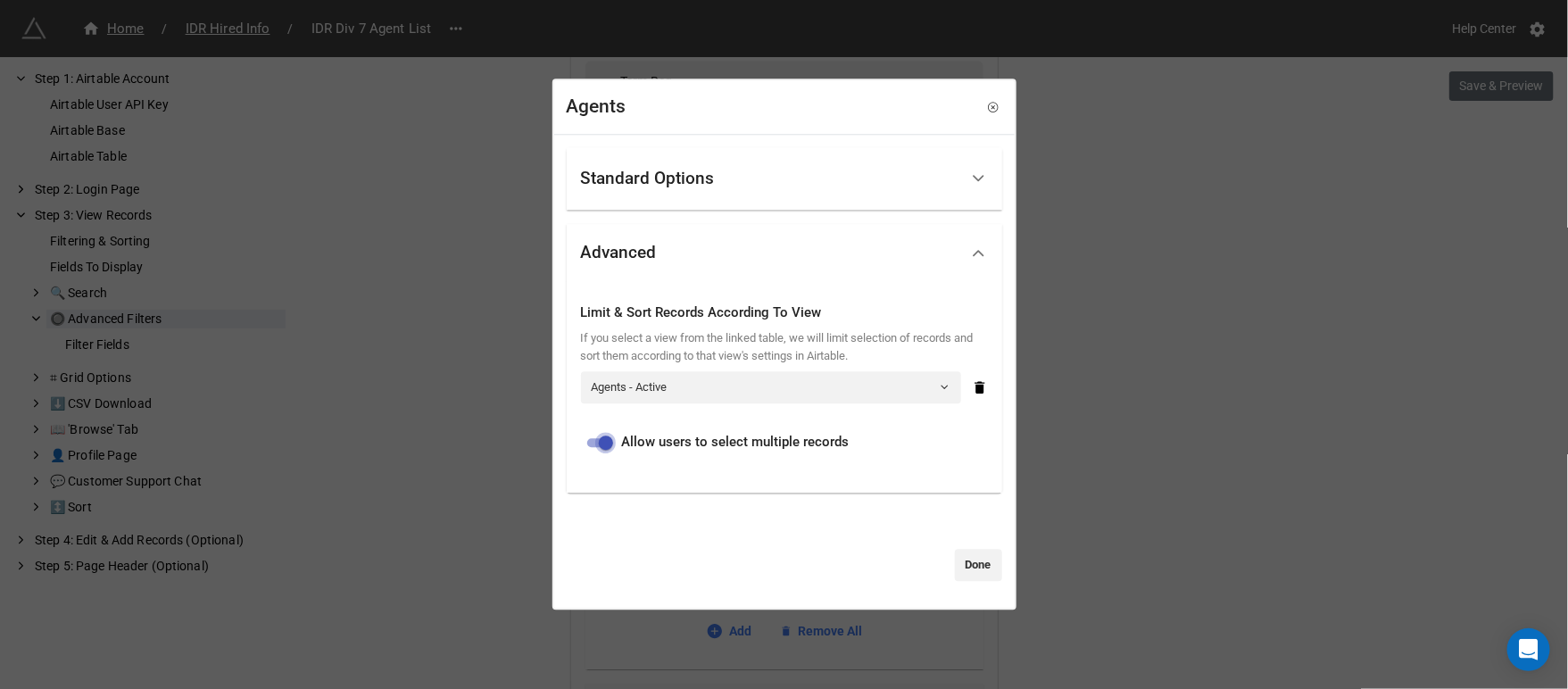
click at [607, 438] on input "checkbox" at bounding box center [605, 443] width 64 height 22
checkbox input "false"
click at [1293, 261] on div "Agents Standard Options Title (Optional) Description (Optional) Normal Image (O…" at bounding box center [784, 344] width 1568 height 689
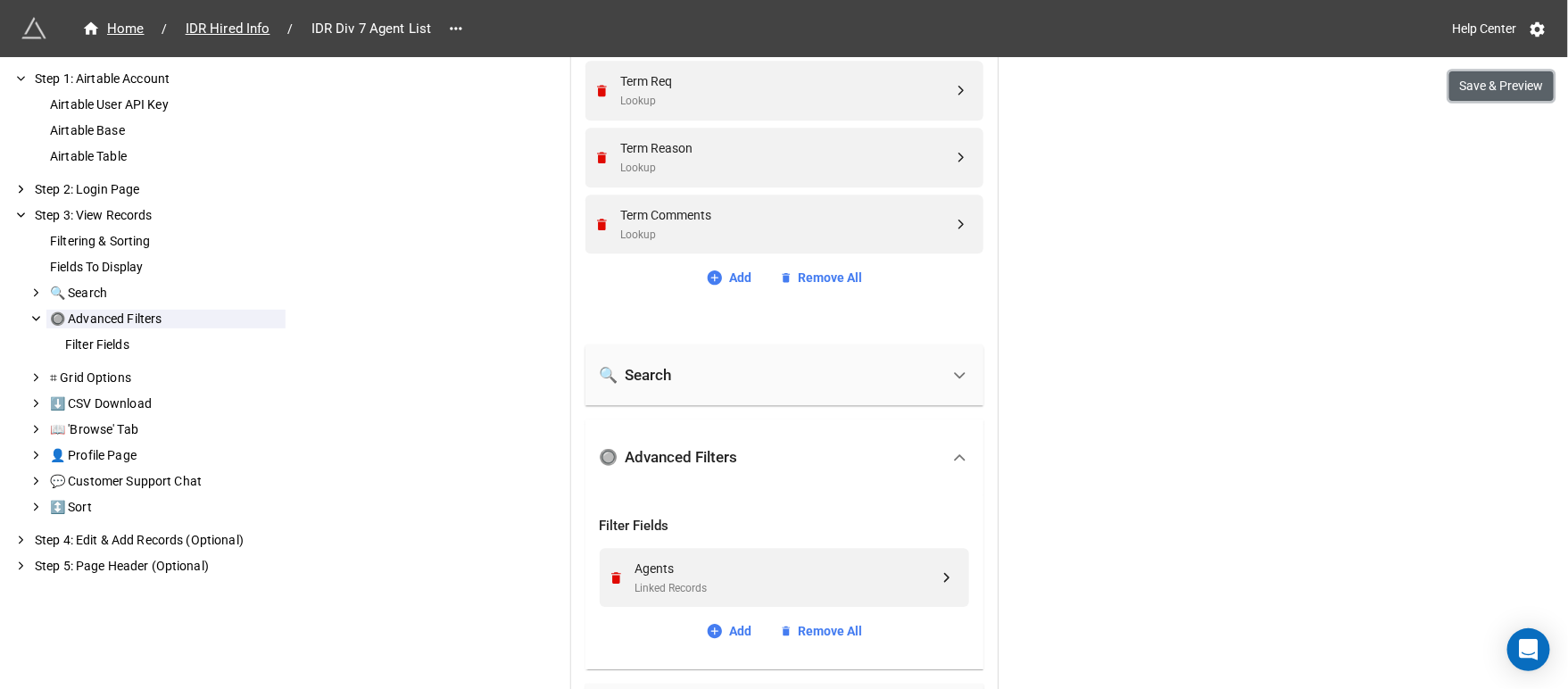
click at [1481, 81] on button "Save & Preview" at bounding box center [1501, 86] width 104 height 30
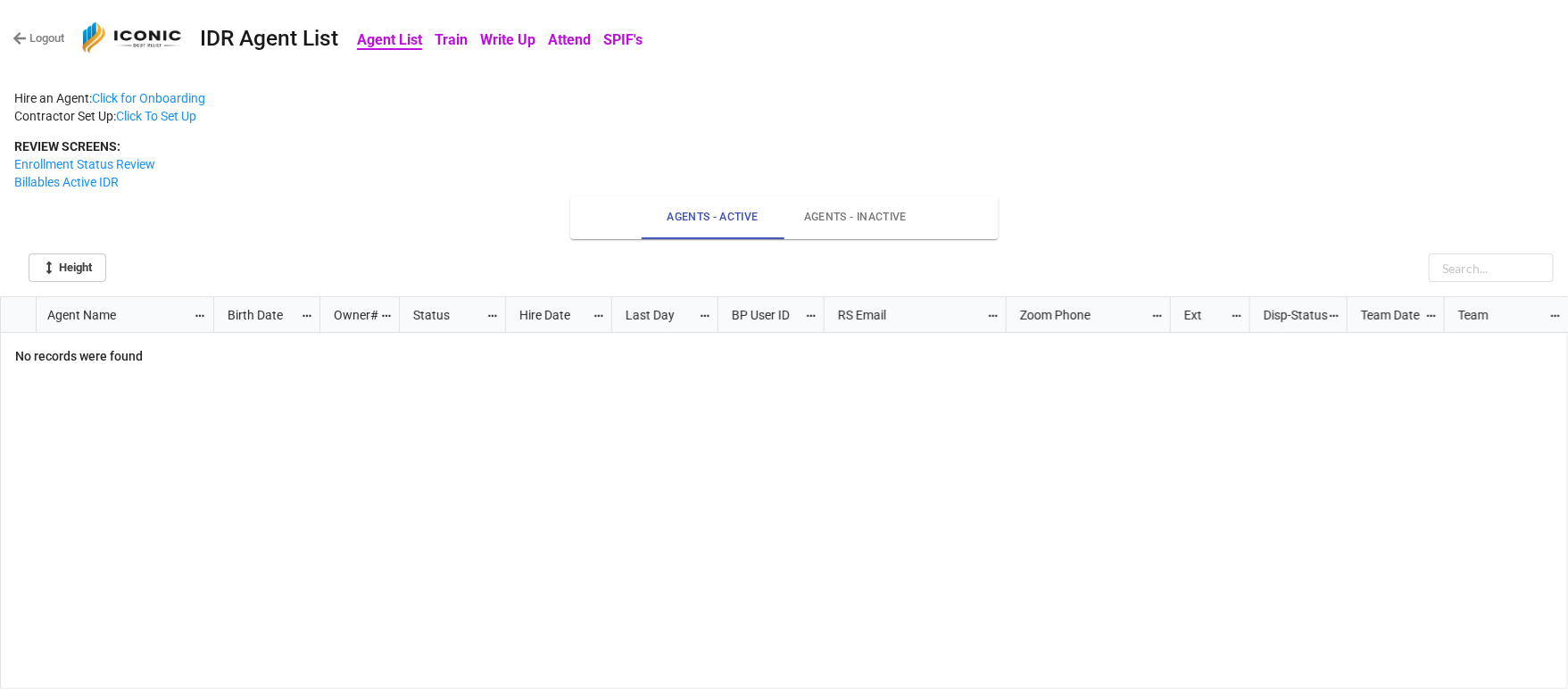
scroll to position [382, 1557]
click at [49, 32] on link "Logout" at bounding box center [38, 38] width 52 height 18
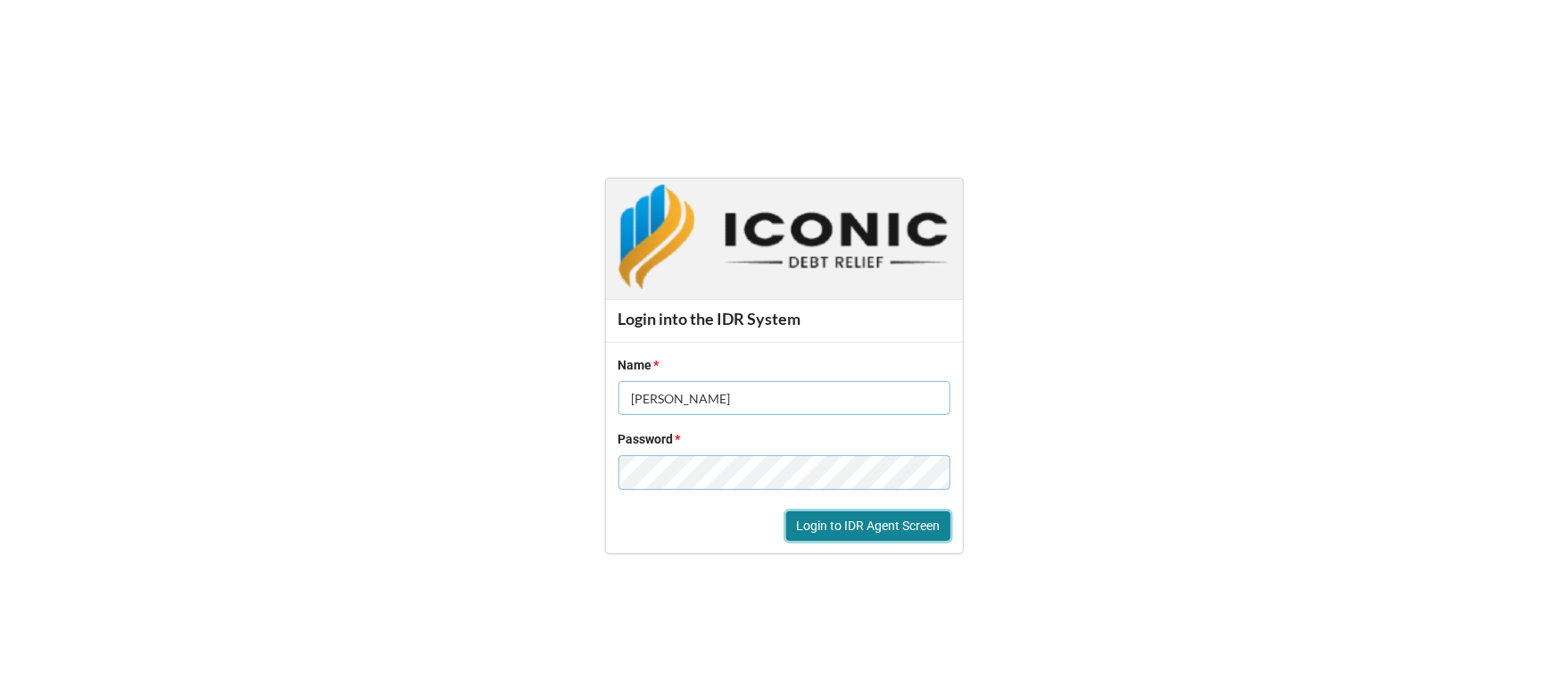
click at [831, 527] on button "Login to IDR Agent Screen" at bounding box center [867, 526] width 164 height 30
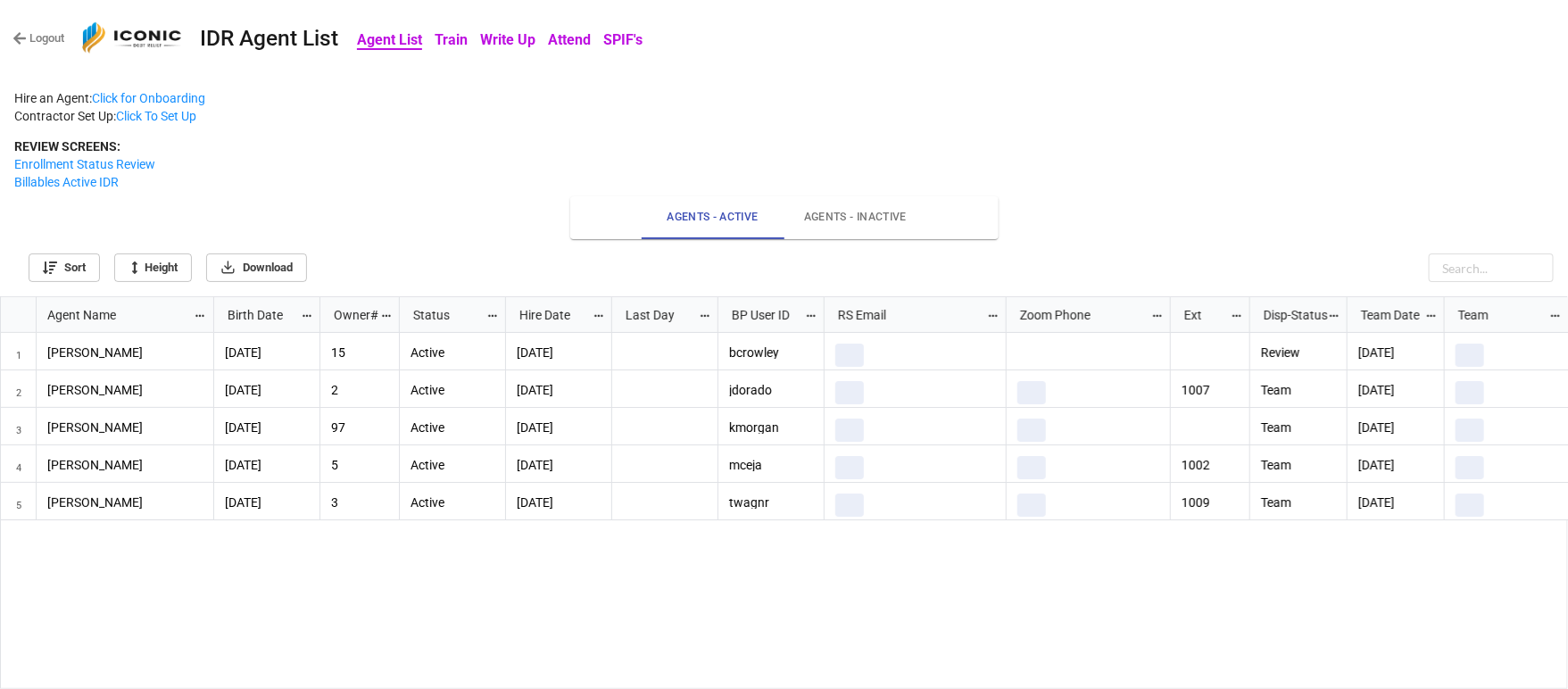
scroll to position [382, 1557]
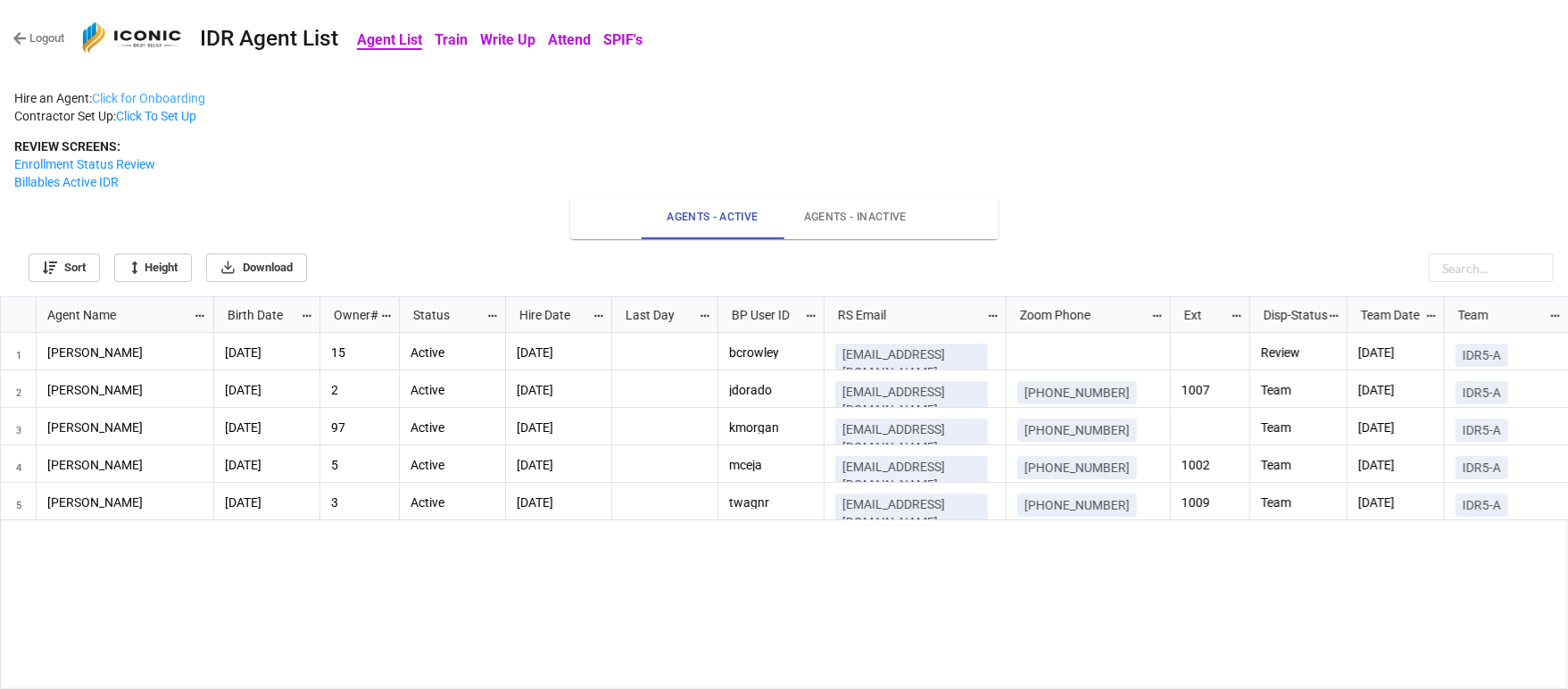
click at [156, 96] on link "Click for Onboarding" at bounding box center [148, 98] width 113 height 15
click at [1274, 131] on div "Hire an Agent: Click for Onboarding Contractor Set Up: Click To Set Up REVIEW S…" at bounding box center [784, 140] width 1539 height 102
click at [70, 266] on link "Sort" at bounding box center [64, 267] width 72 height 28
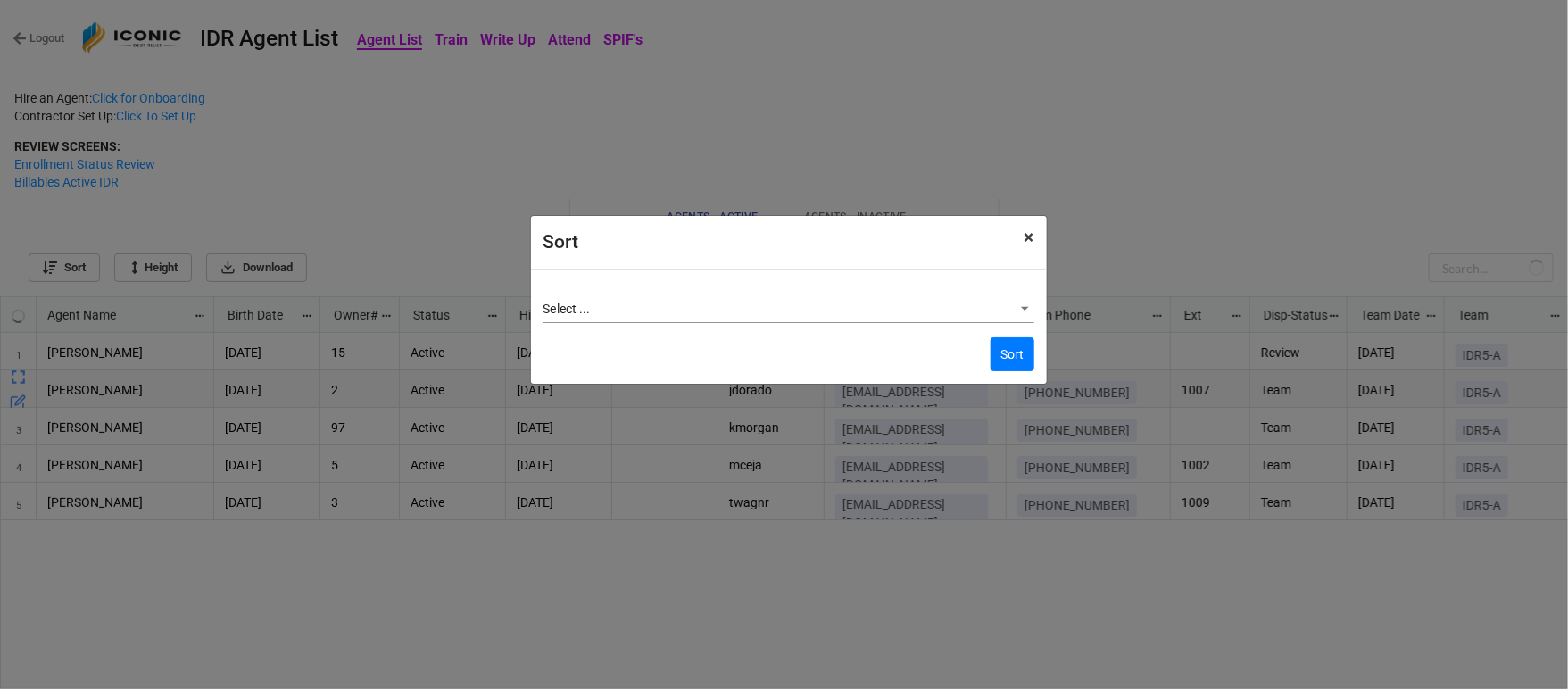
click at [1030, 237] on span "×" at bounding box center [1029, 238] width 10 height 22
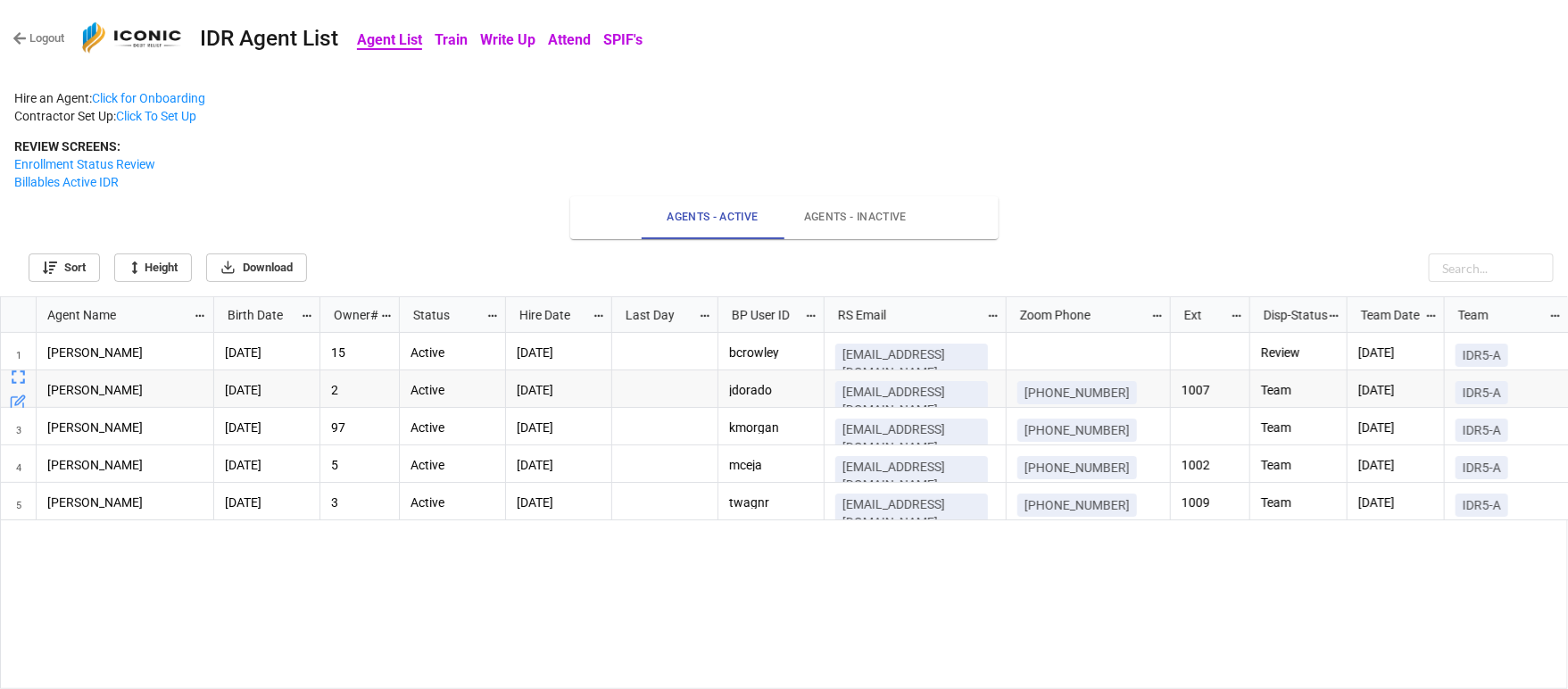
click at [587, 133] on div "Hire an Agent: Click for Onboarding Contractor Set Up: Click To Set Up REVIEW S…" at bounding box center [784, 140] width 1539 height 102
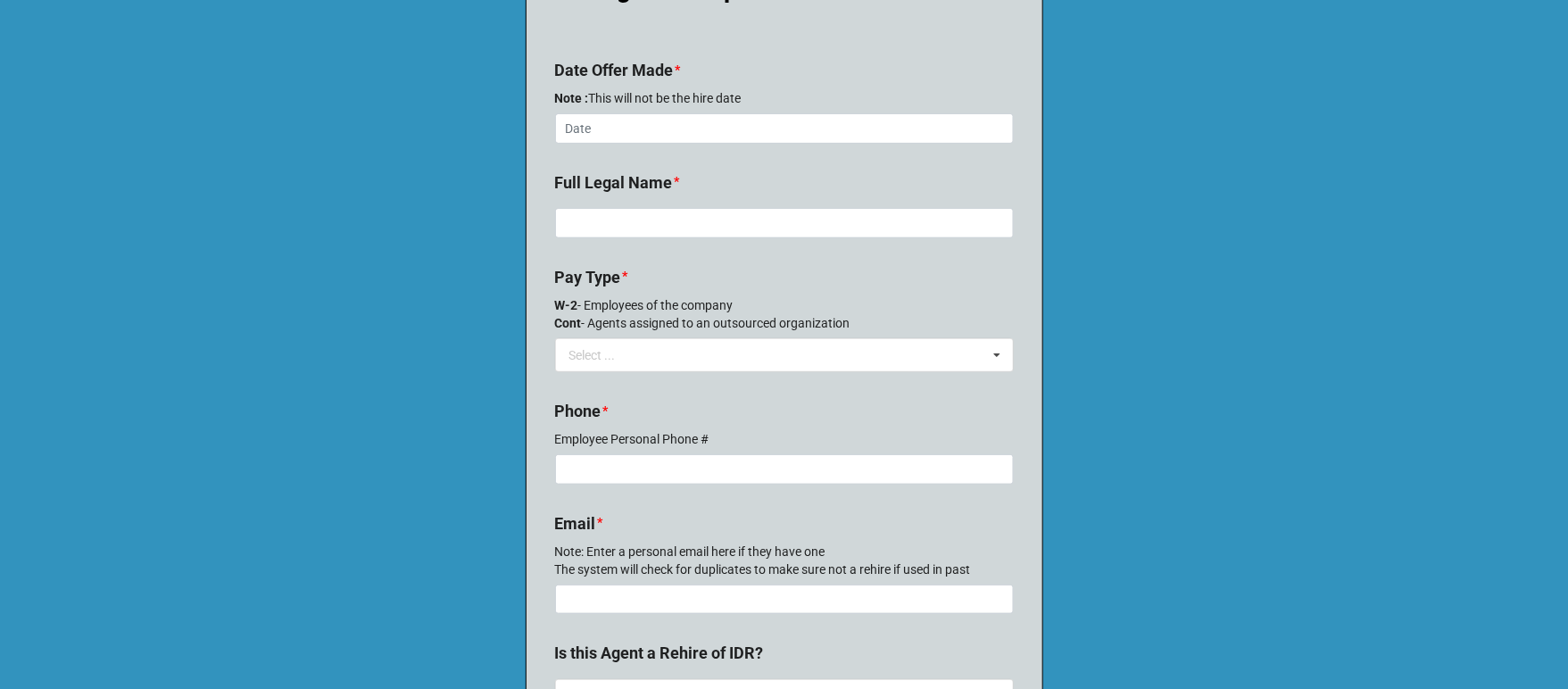
scroll to position [268, 0]
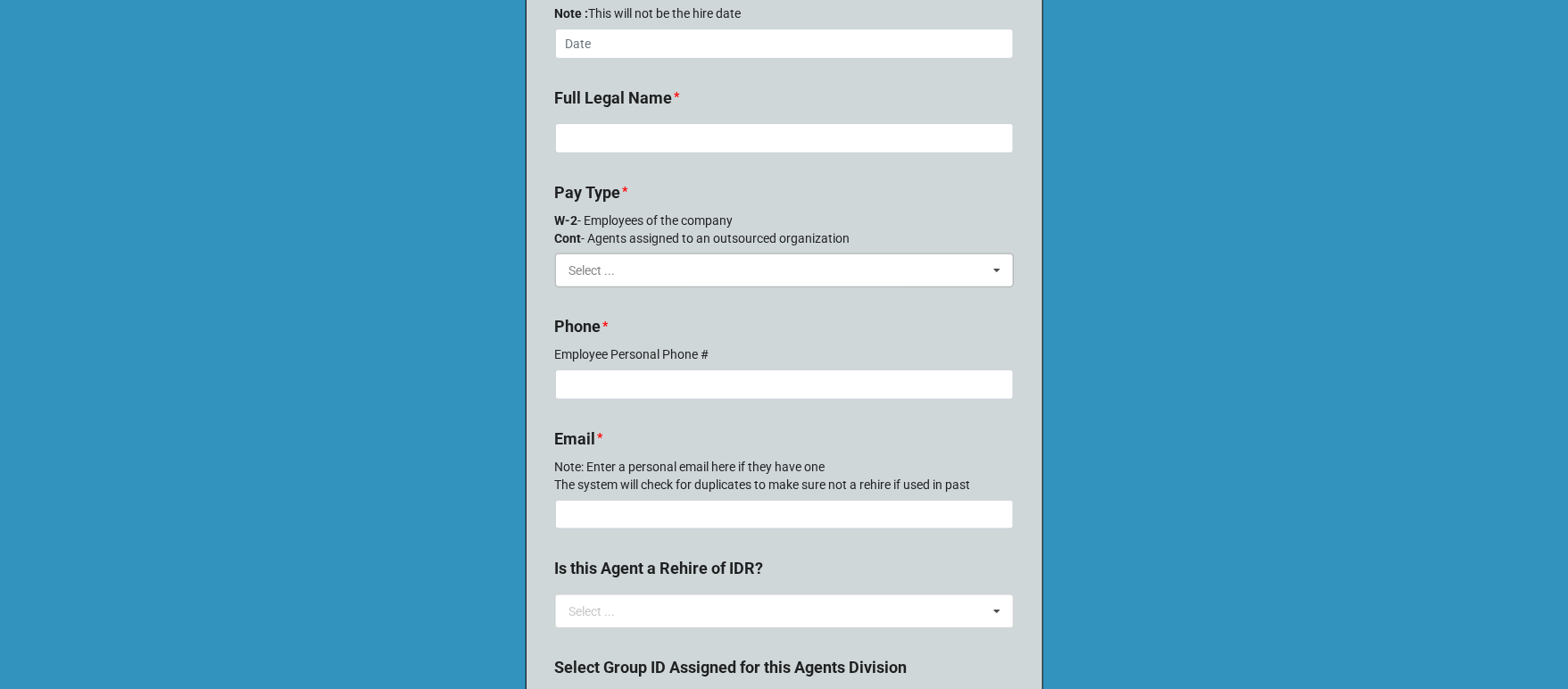
click at [681, 264] on input "text" at bounding box center [785, 270] width 457 height 32
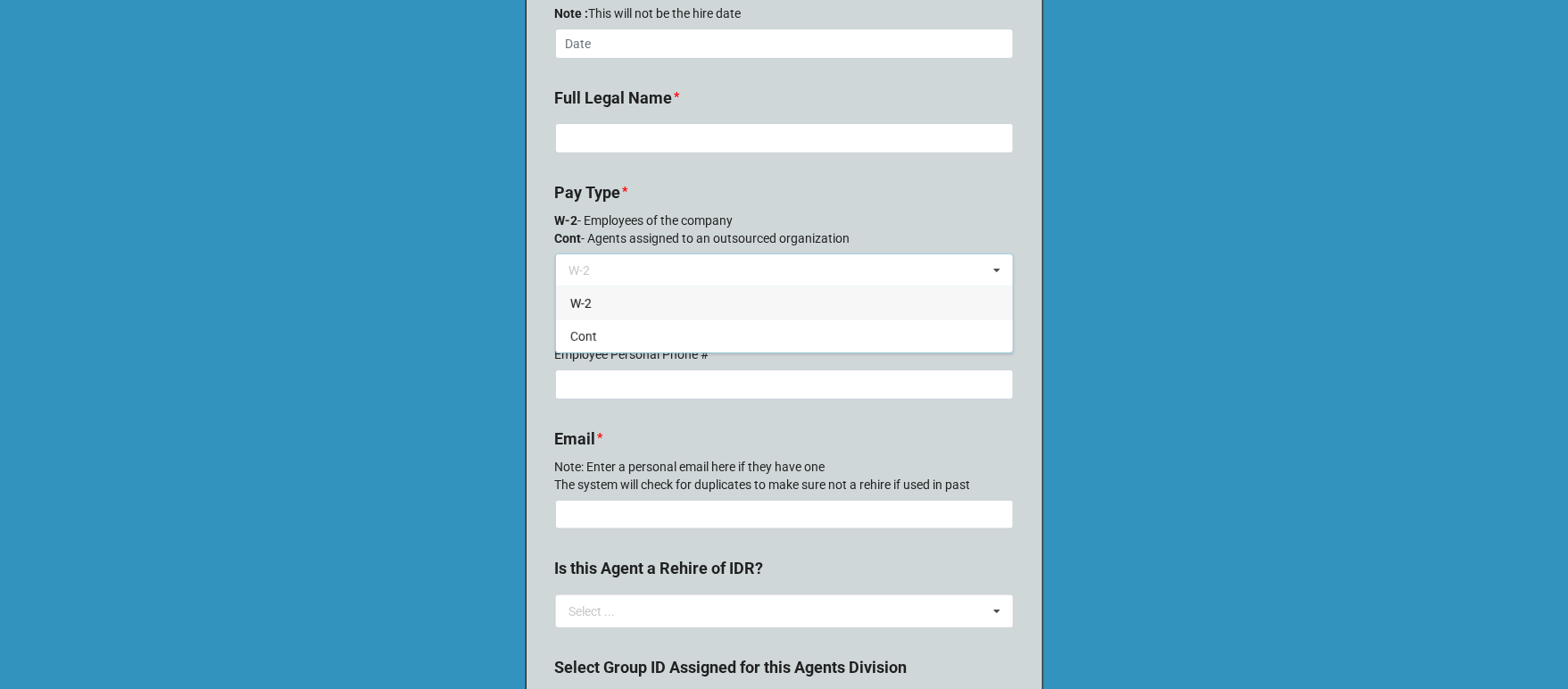
click at [826, 201] on b "Pay Type *" at bounding box center [784, 196] width 458 height 31
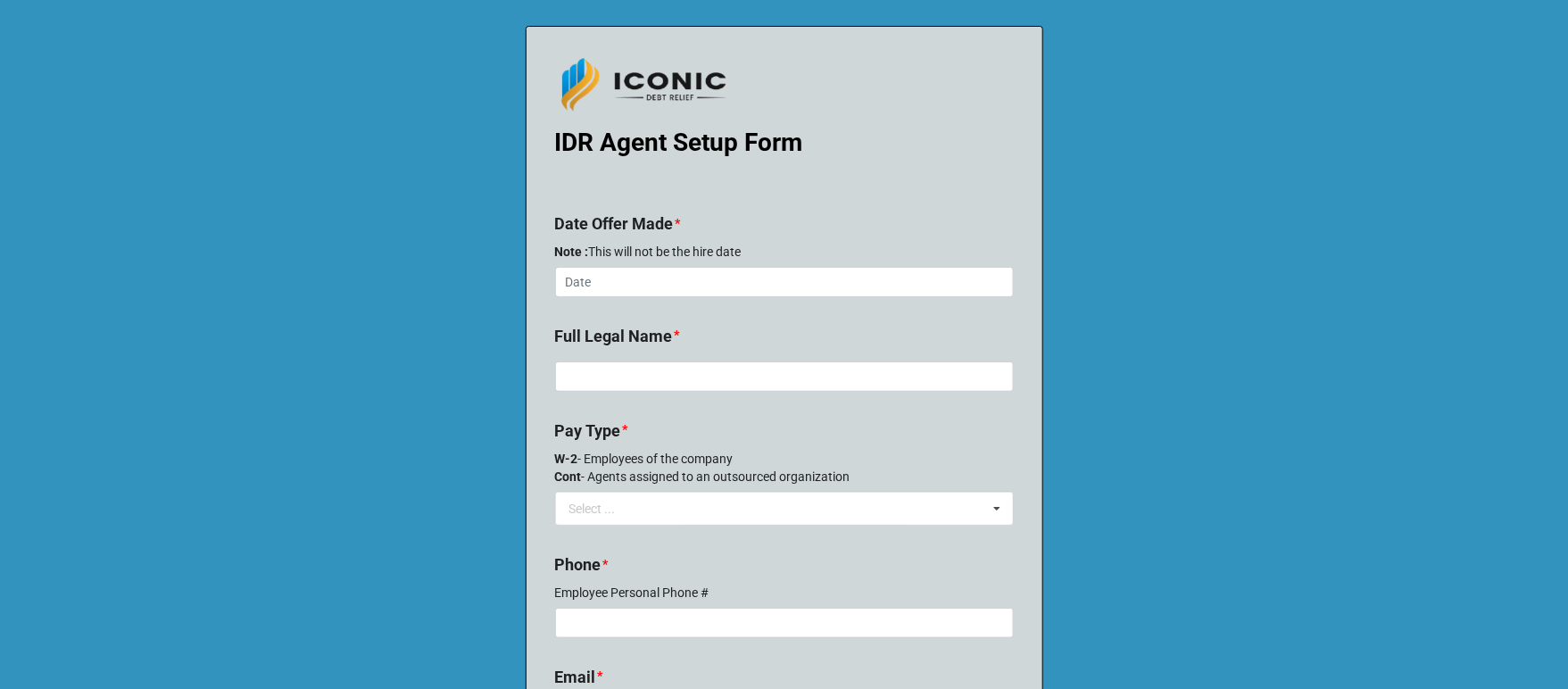
scroll to position [0, 0]
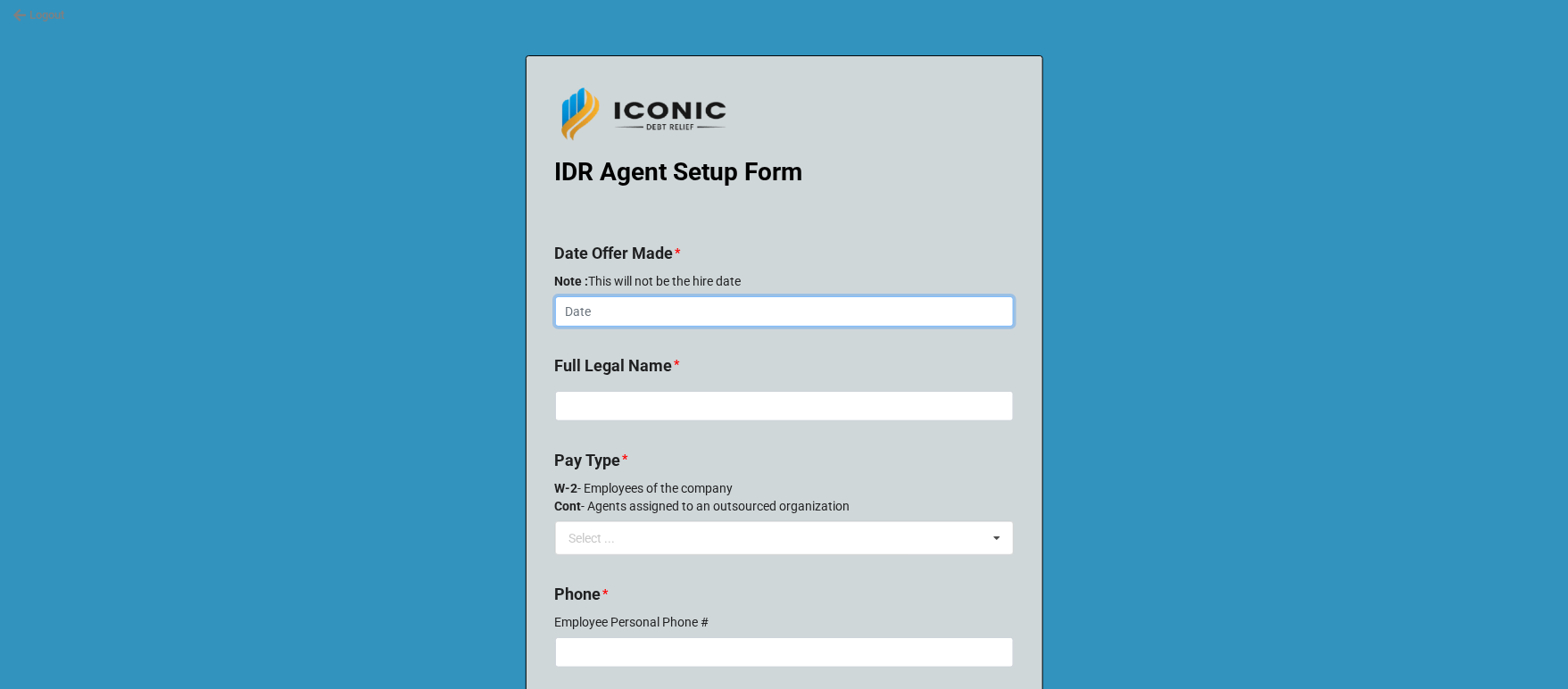
click at [663, 303] on input "text" at bounding box center [784, 311] width 458 height 30
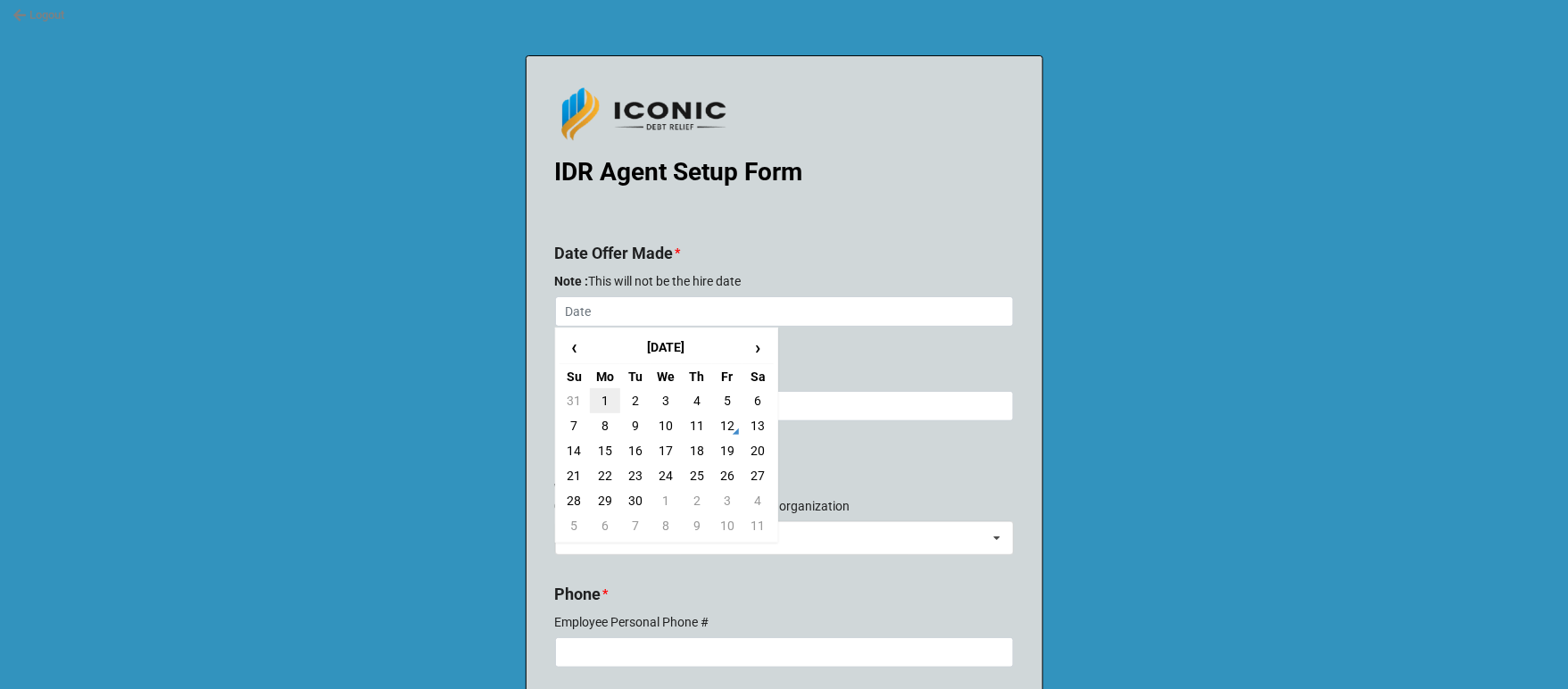
click at [598, 398] on td "1" at bounding box center [604, 400] width 30 height 25
type input "[DATE]"
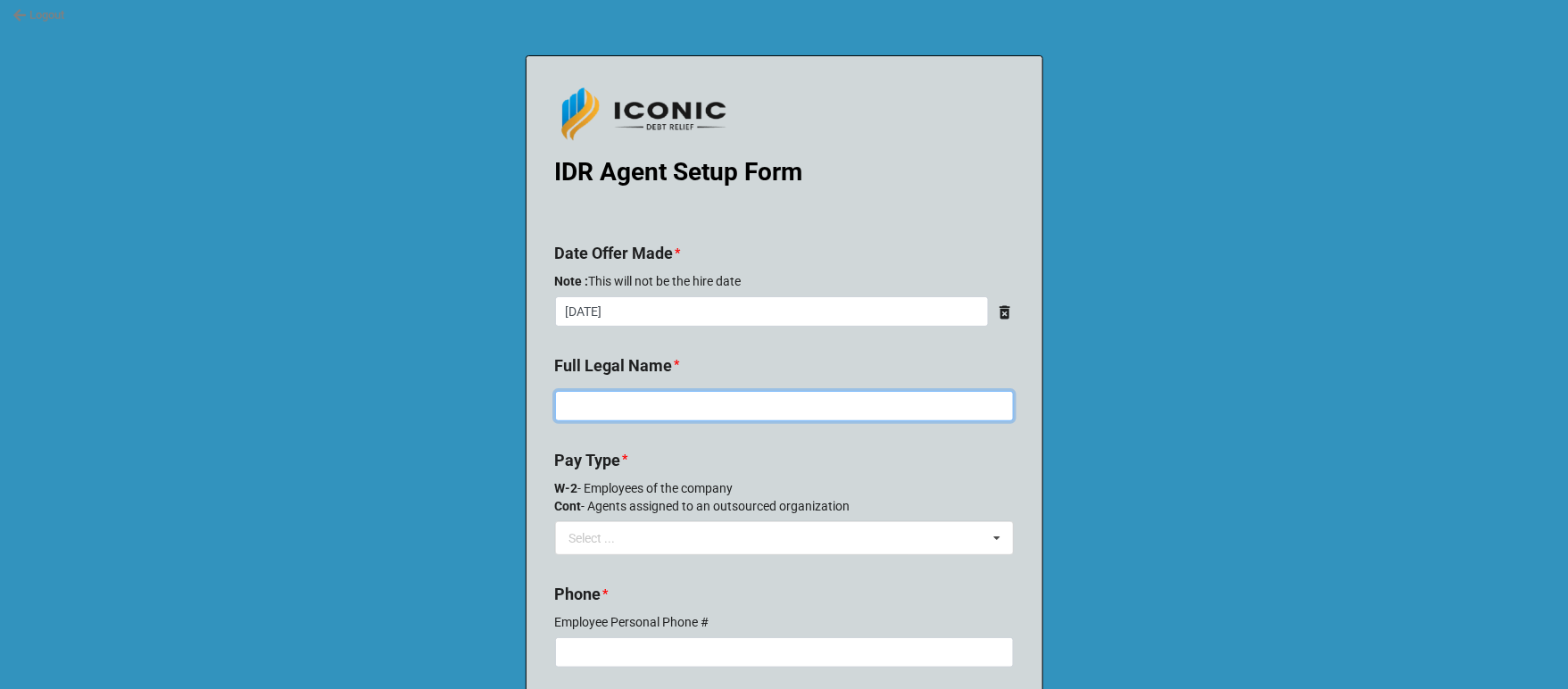
click at [606, 406] on input at bounding box center [784, 405] width 458 height 30
type input "jkljkjlk"
click at [624, 542] on input "text" at bounding box center [785, 538] width 457 height 32
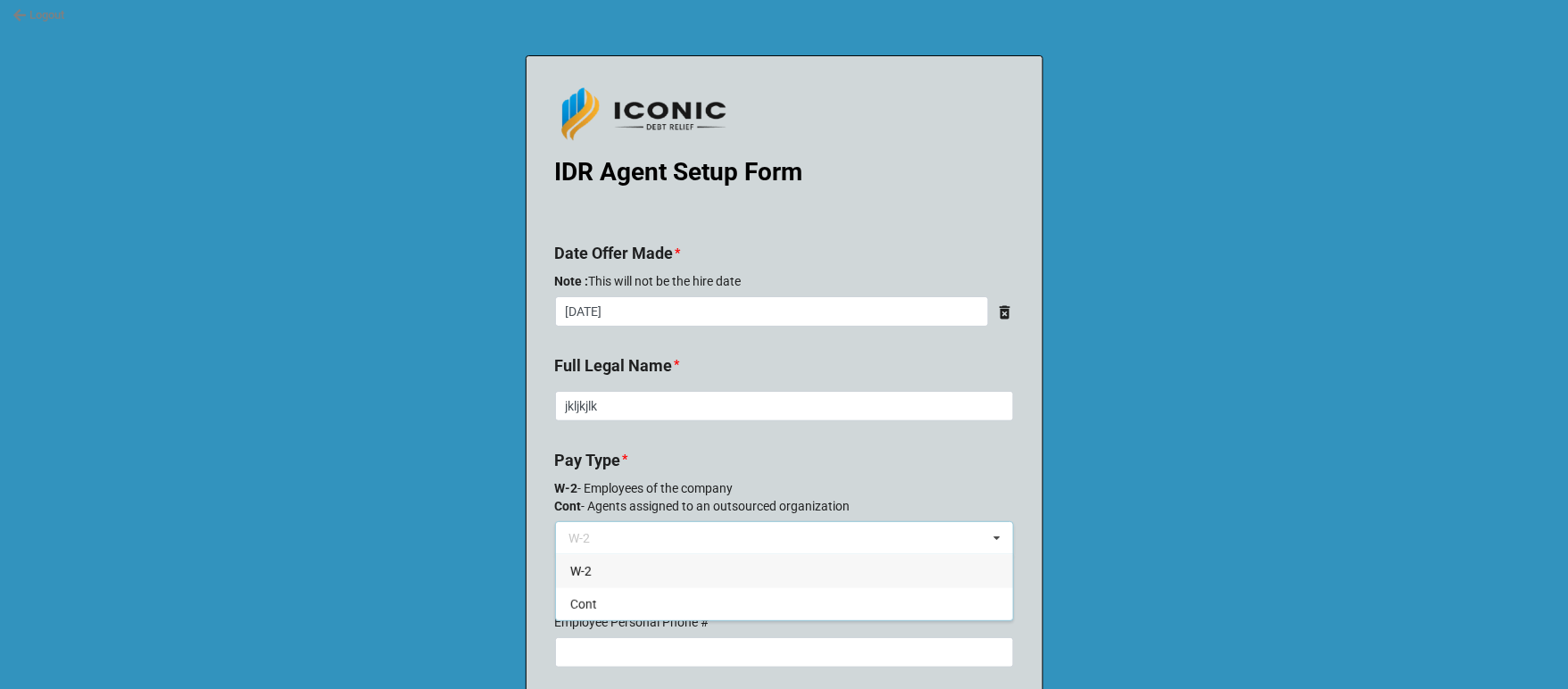
click at [589, 568] on div "W-2" at bounding box center [784, 571] width 457 height 33
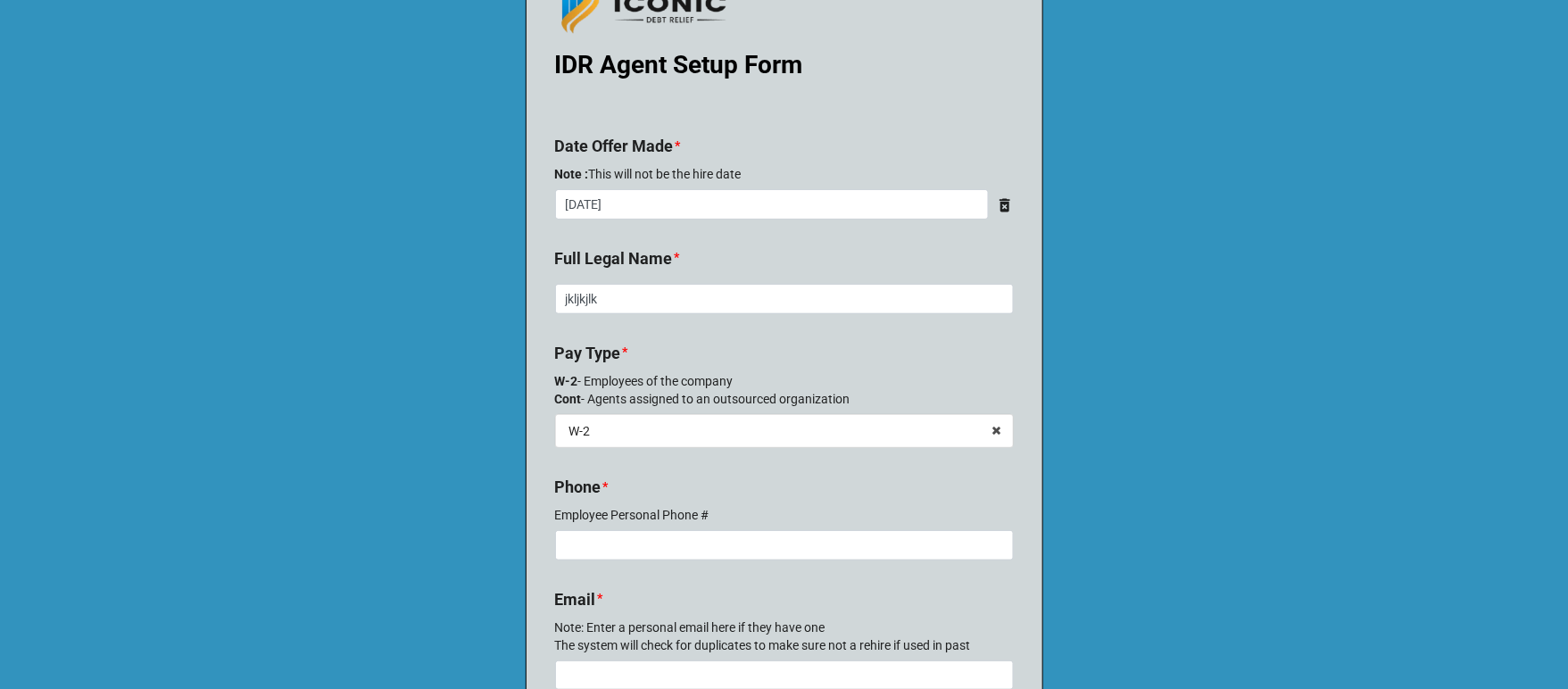
scroll to position [268, 0]
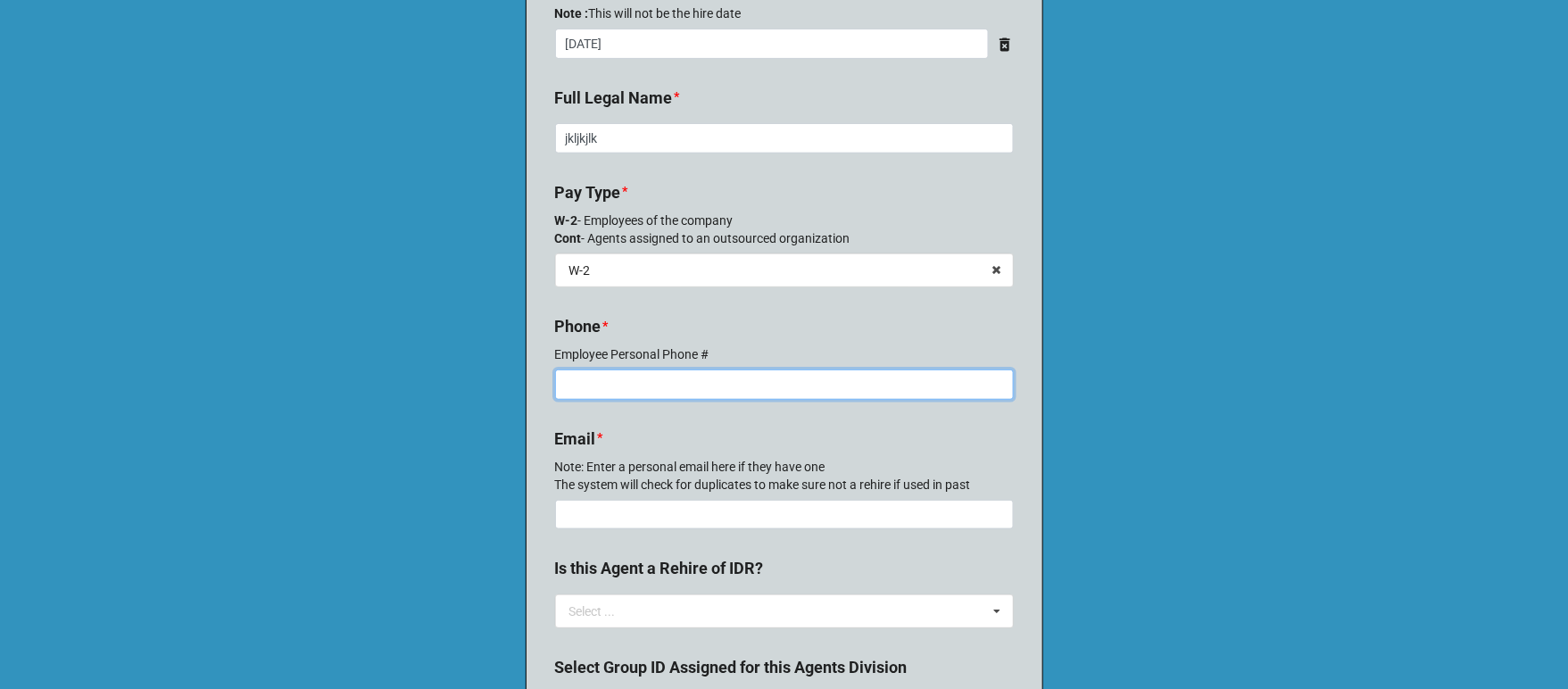
click at [644, 381] on input at bounding box center [784, 384] width 458 height 30
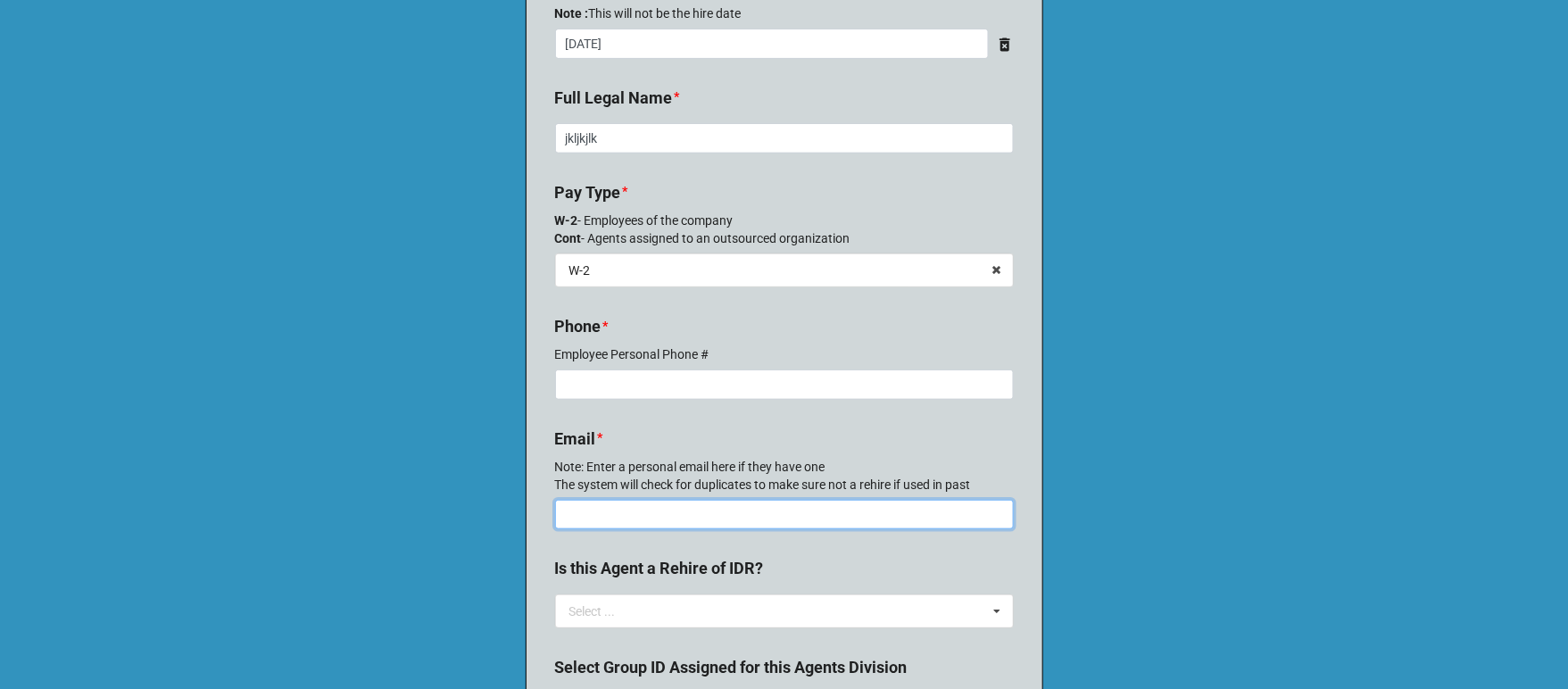
click at [615, 509] on input at bounding box center [784, 514] width 458 height 30
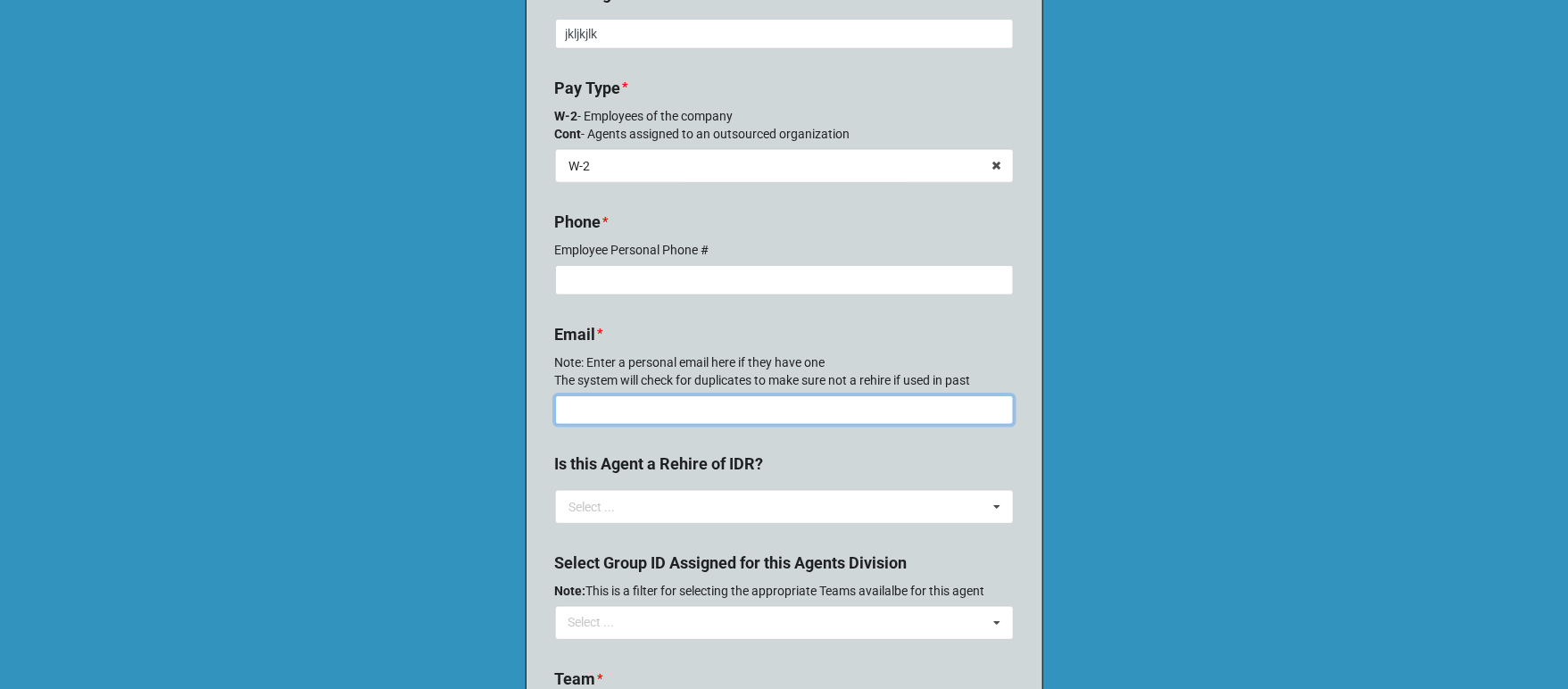
scroll to position [536, 0]
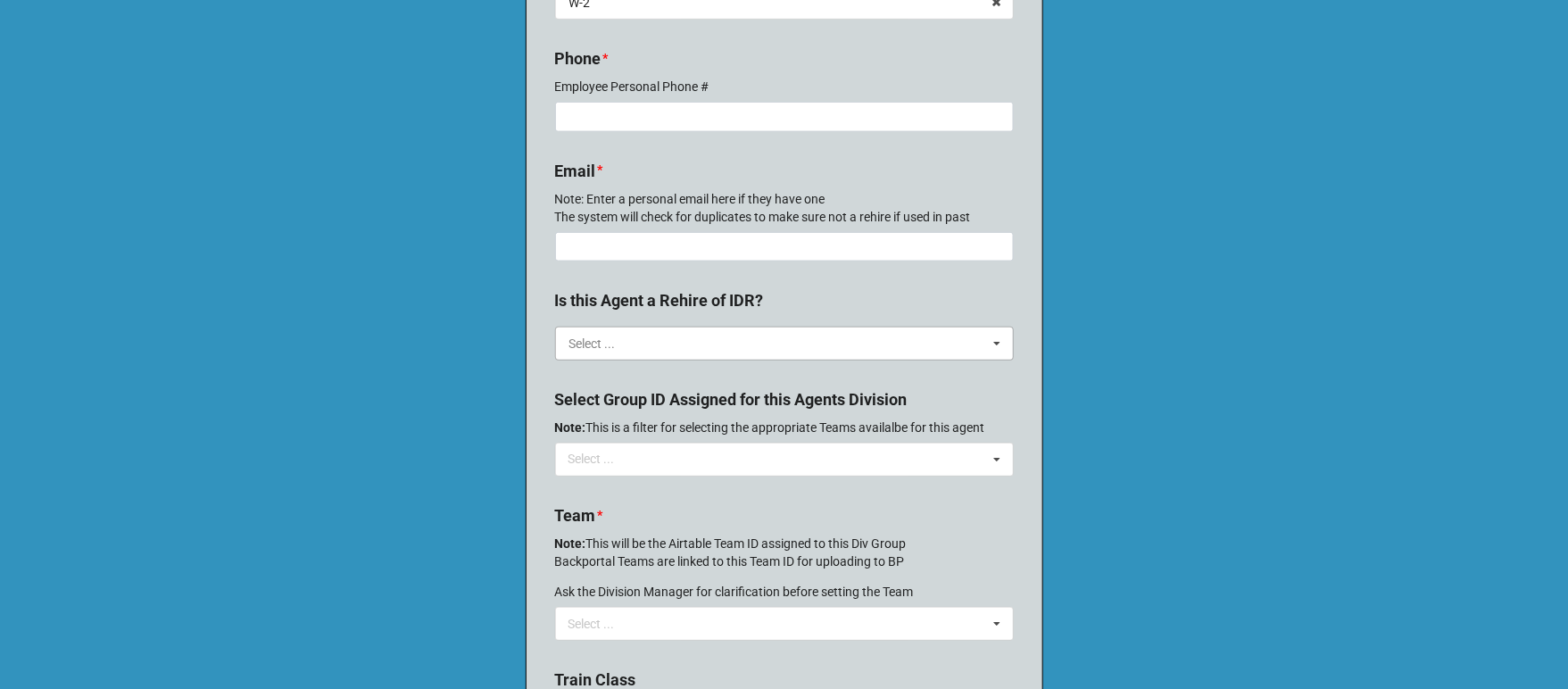
click at [621, 331] on input "text" at bounding box center [785, 344] width 457 height 32
click at [795, 291] on b "Is this Agent a Rehire of IDR?" at bounding box center [784, 304] width 458 height 31
click at [625, 456] on div "Select ..." at bounding box center [602, 458] width 77 height 21
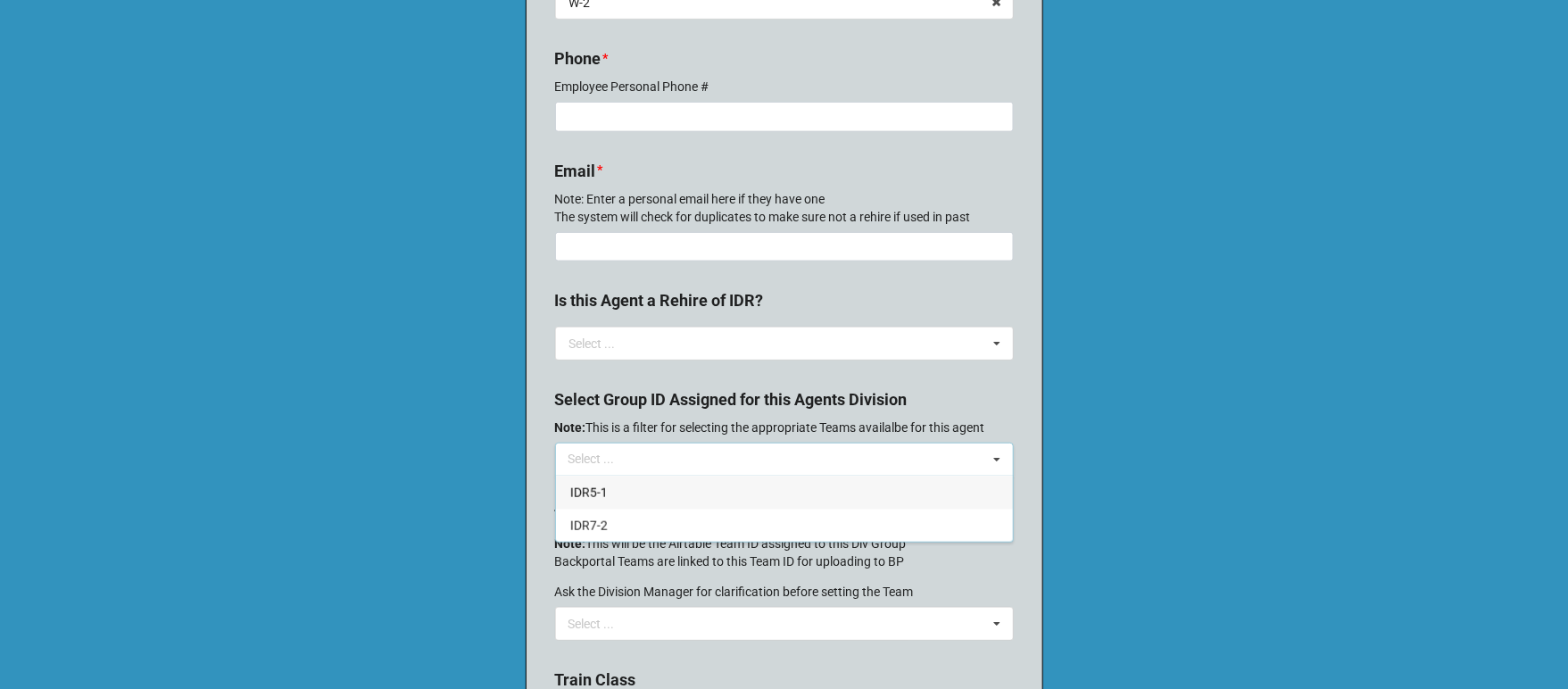
click at [592, 492] on span "IDR5-1" at bounding box center [589, 493] width 37 height 15
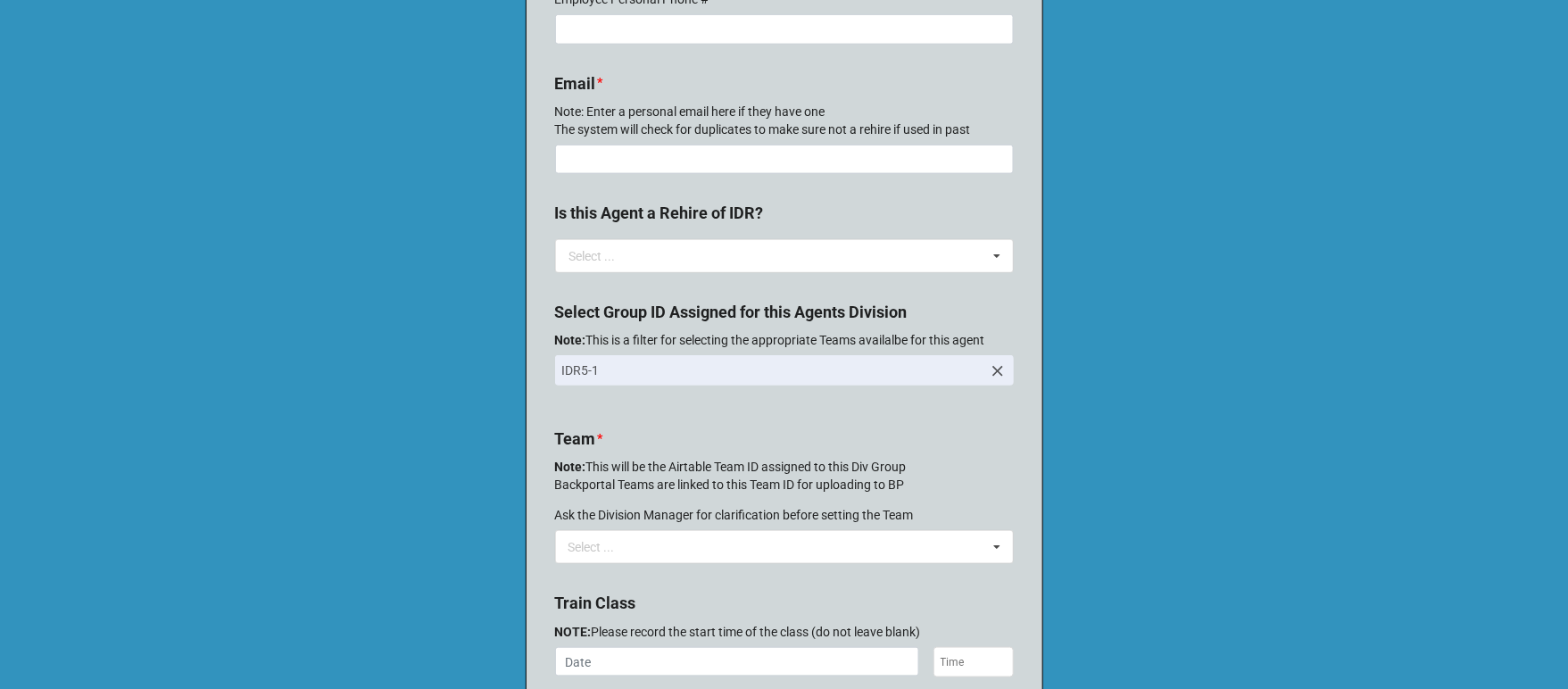
scroll to position [669, 0]
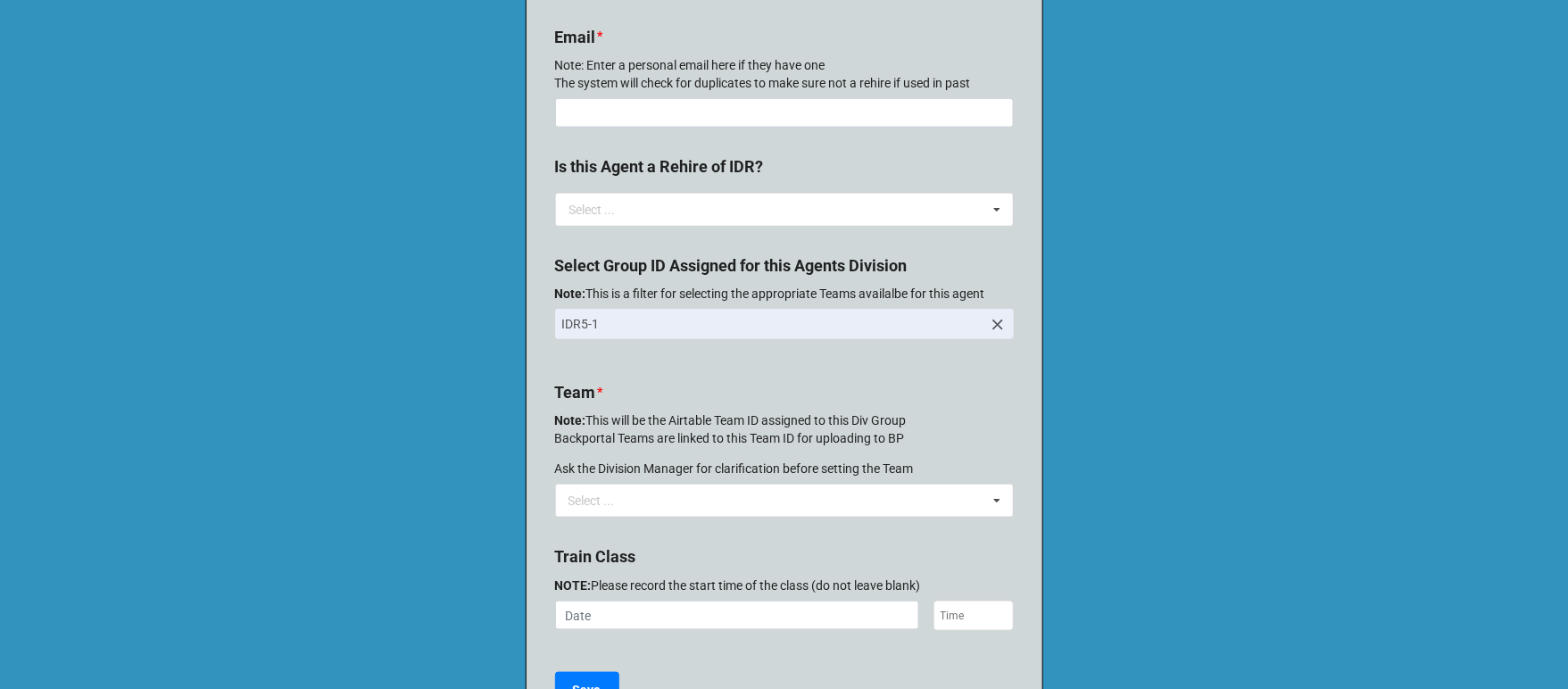
click at [670, 488] on div "Select ... No results found." at bounding box center [784, 501] width 458 height 34
click at [756, 379] on div at bounding box center [784, 373] width 458 height 15
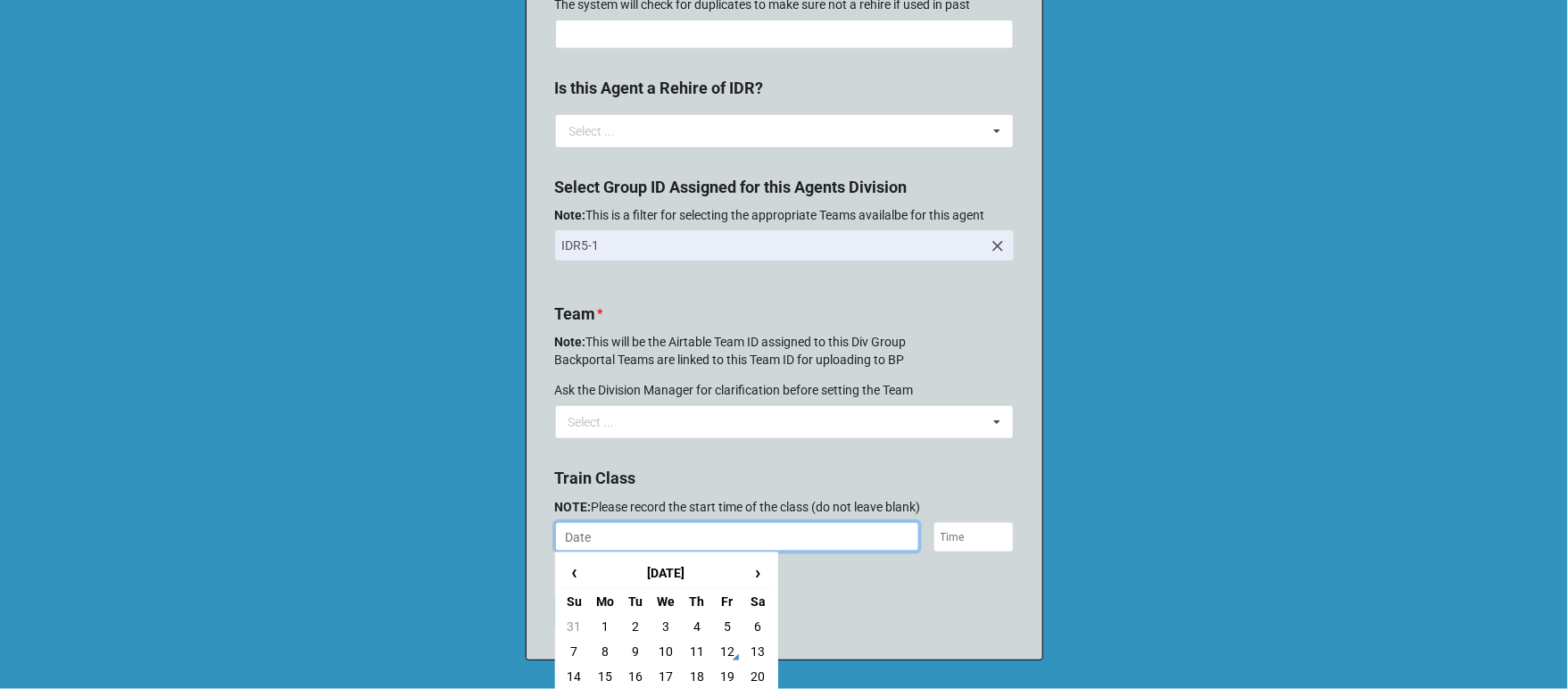
click at [647, 536] on input "text" at bounding box center [737, 537] width 364 height 30
click at [678, 476] on b "Train Class" at bounding box center [784, 482] width 458 height 31
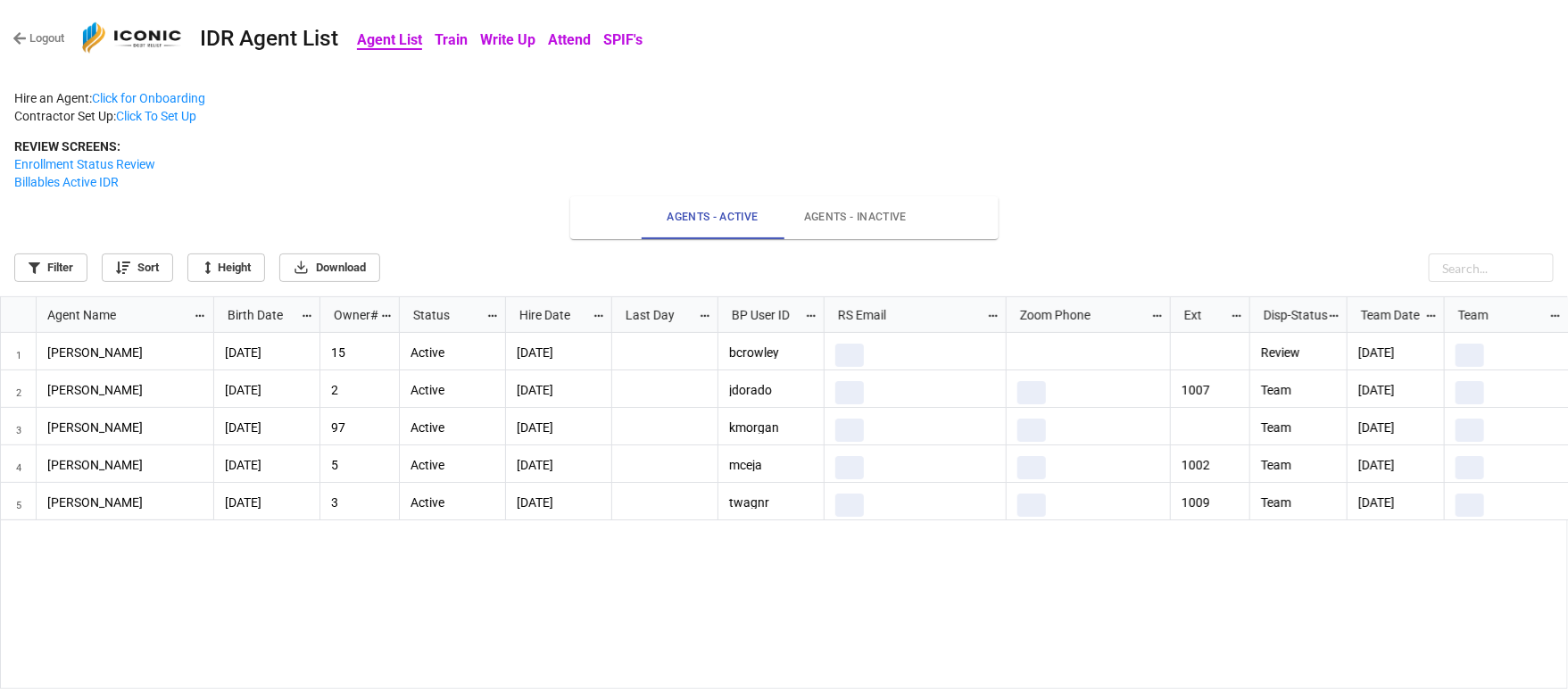
scroll to position [382, 1557]
click at [64, 269] on link "Filter" at bounding box center [51, 267] width 74 height 28
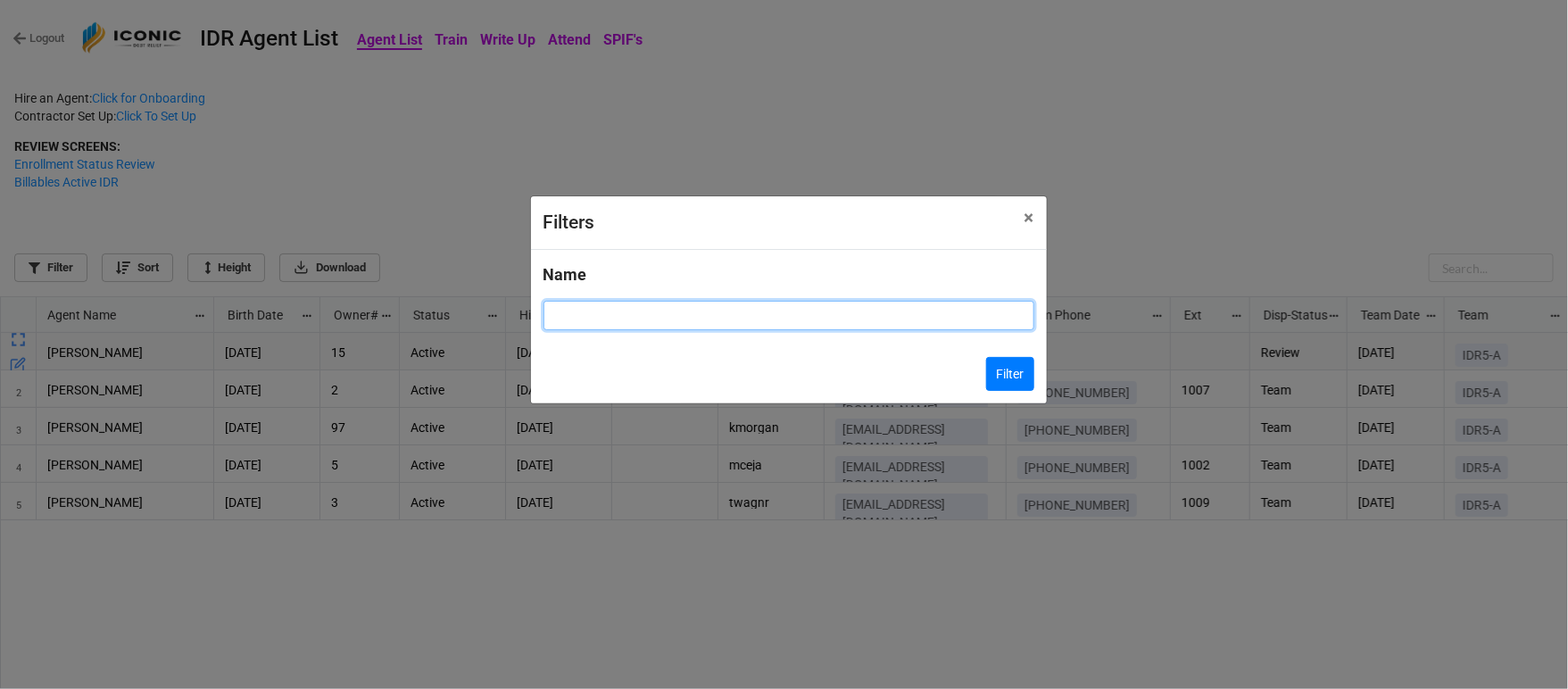
click at [599, 310] on input at bounding box center [789, 315] width 491 height 30
type input "billi"
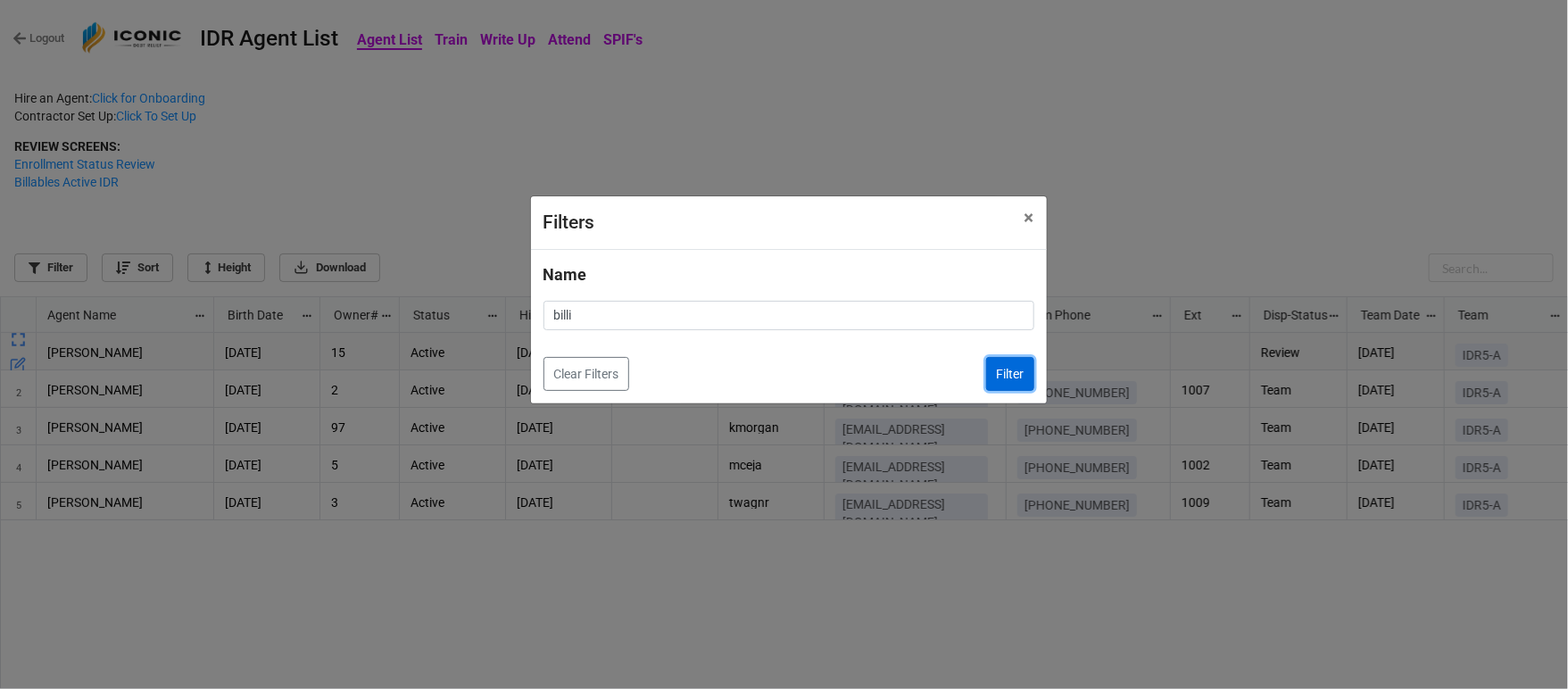
click at [1008, 380] on button "Filter" at bounding box center [1010, 374] width 48 height 34
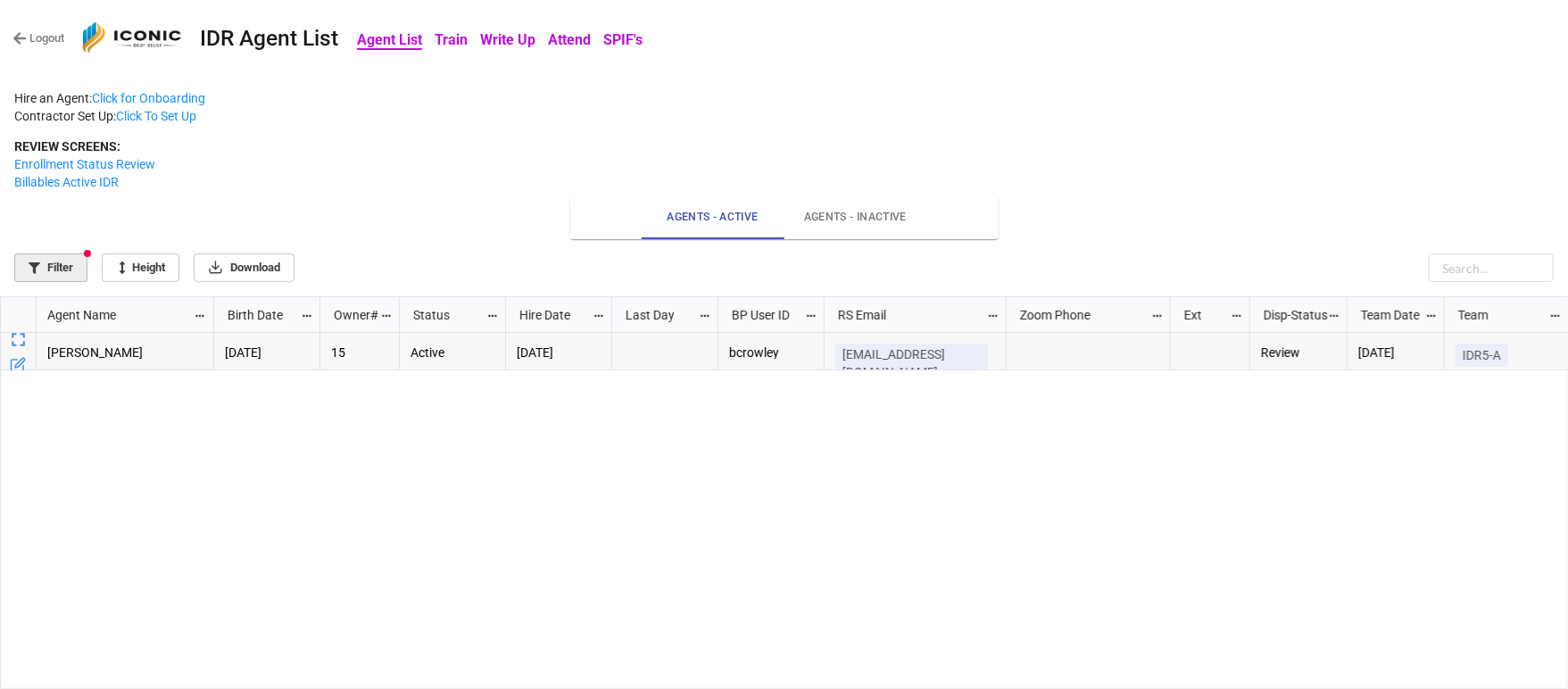
click at [56, 254] on link "Filter" at bounding box center [51, 267] width 74 height 28
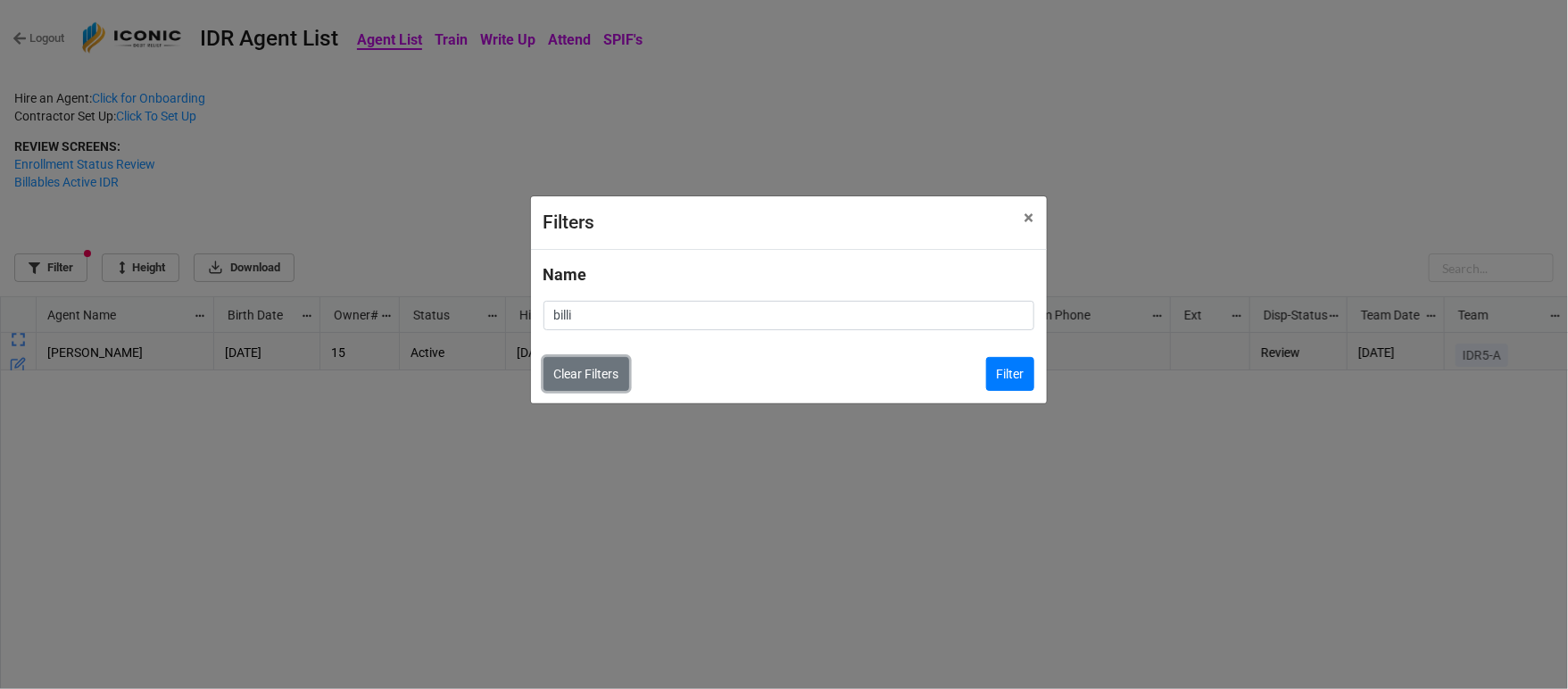
click at [585, 367] on button "Clear Filters" at bounding box center [586, 374] width 85 height 34
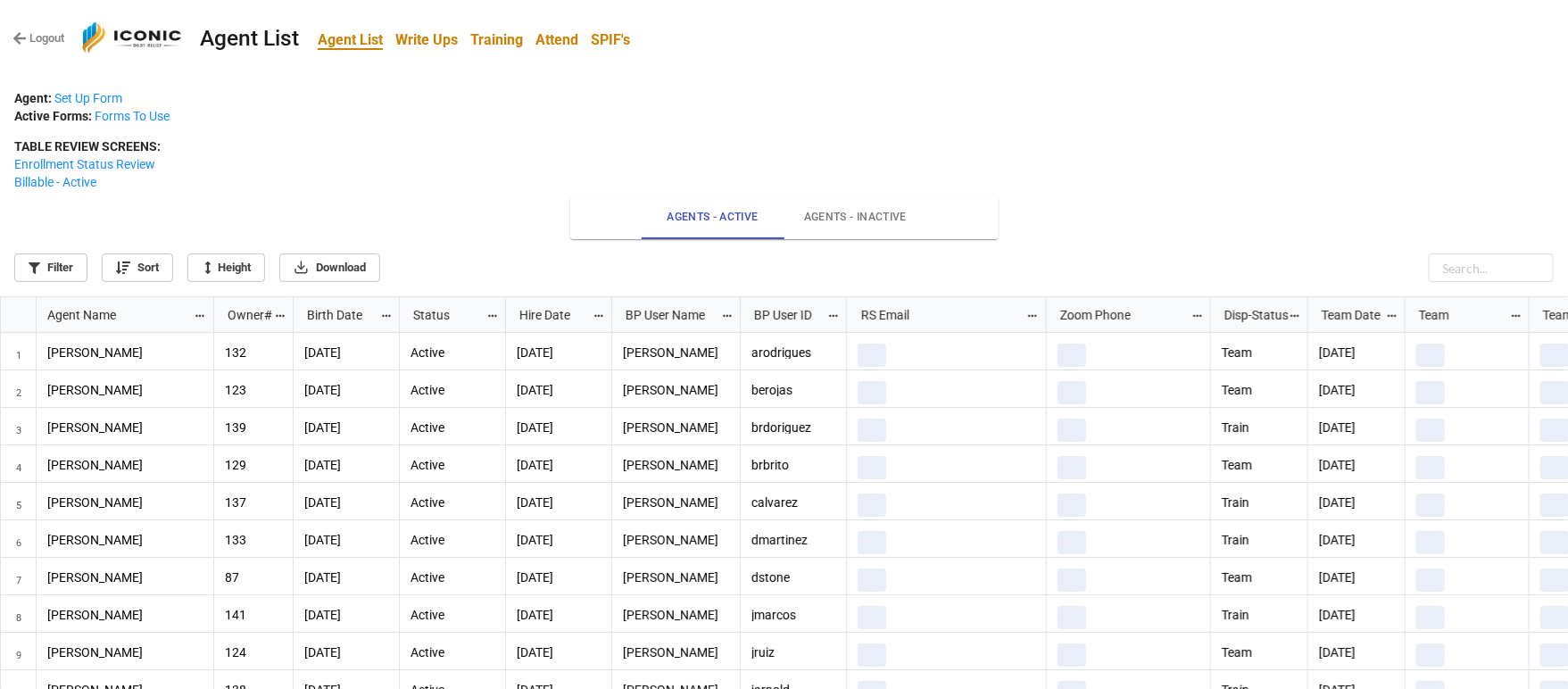
scroll to position [382, 1557]
